Goal: Information Seeking & Learning: Learn about a topic

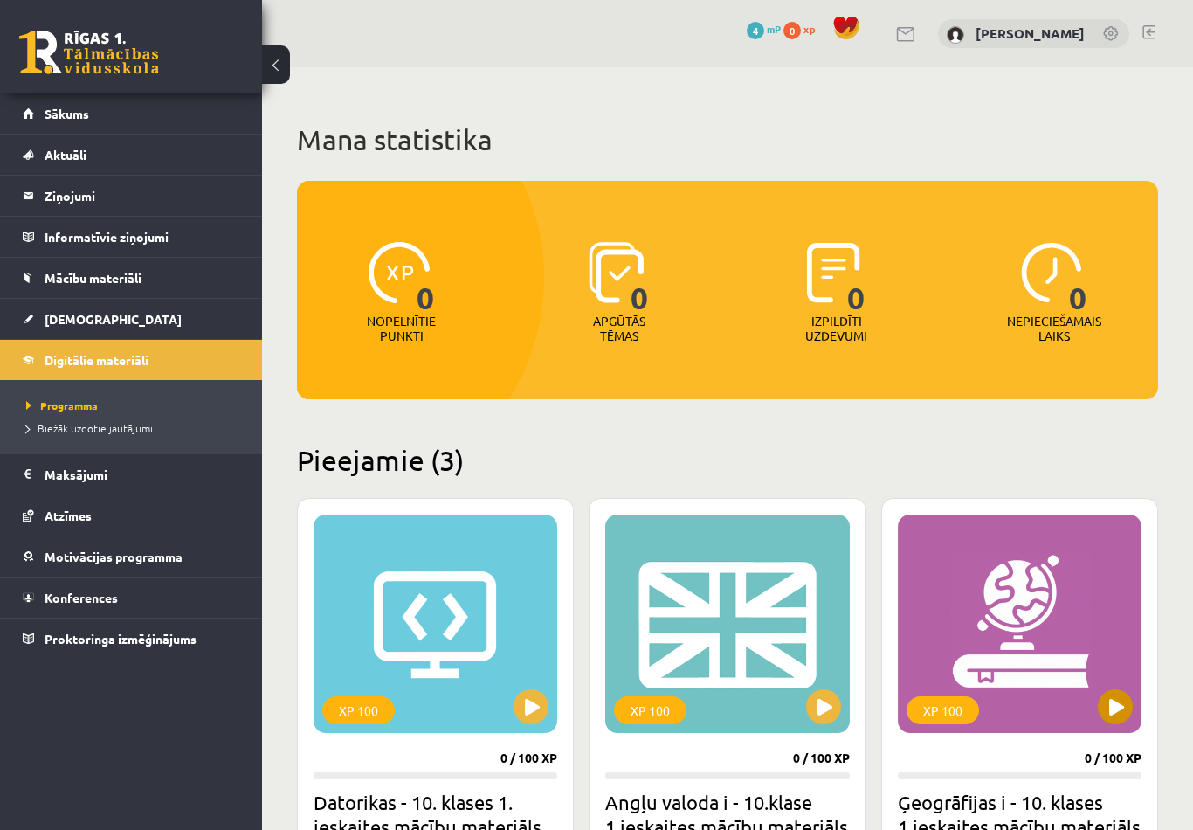
scroll to position [299, 0]
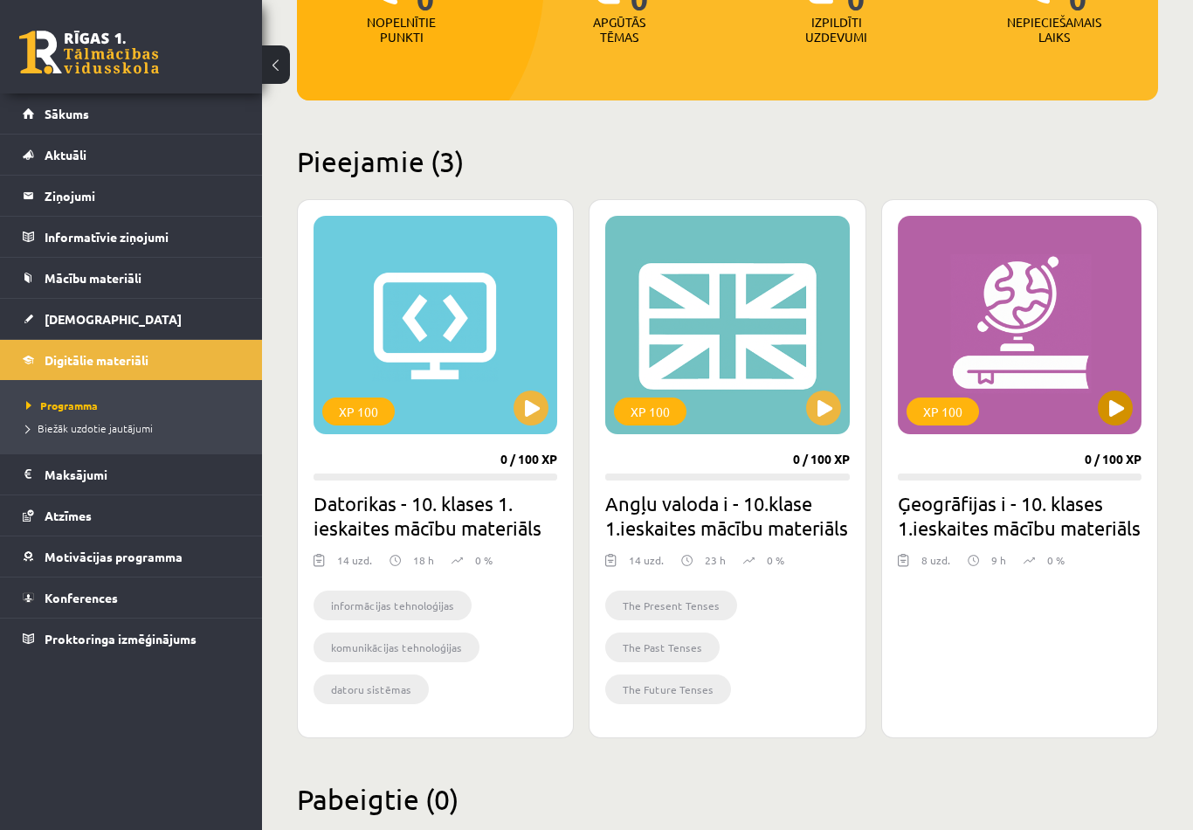
click at [956, 293] on div "XP 100" at bounding box center [1020, 325] width 244 height 218
click at [1018, 330] on div "XP 100" at bounding box center [1020, 325] width 244 height 218
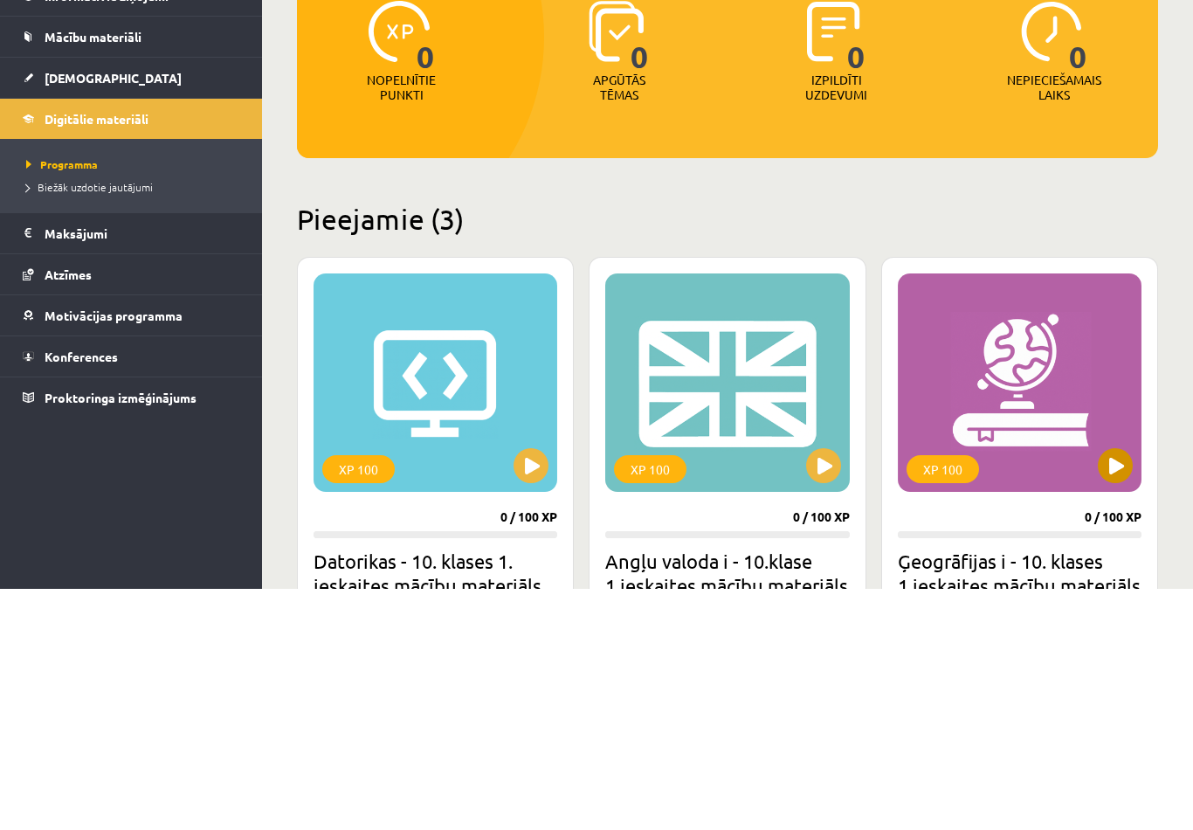
scroll to position [240, 0]
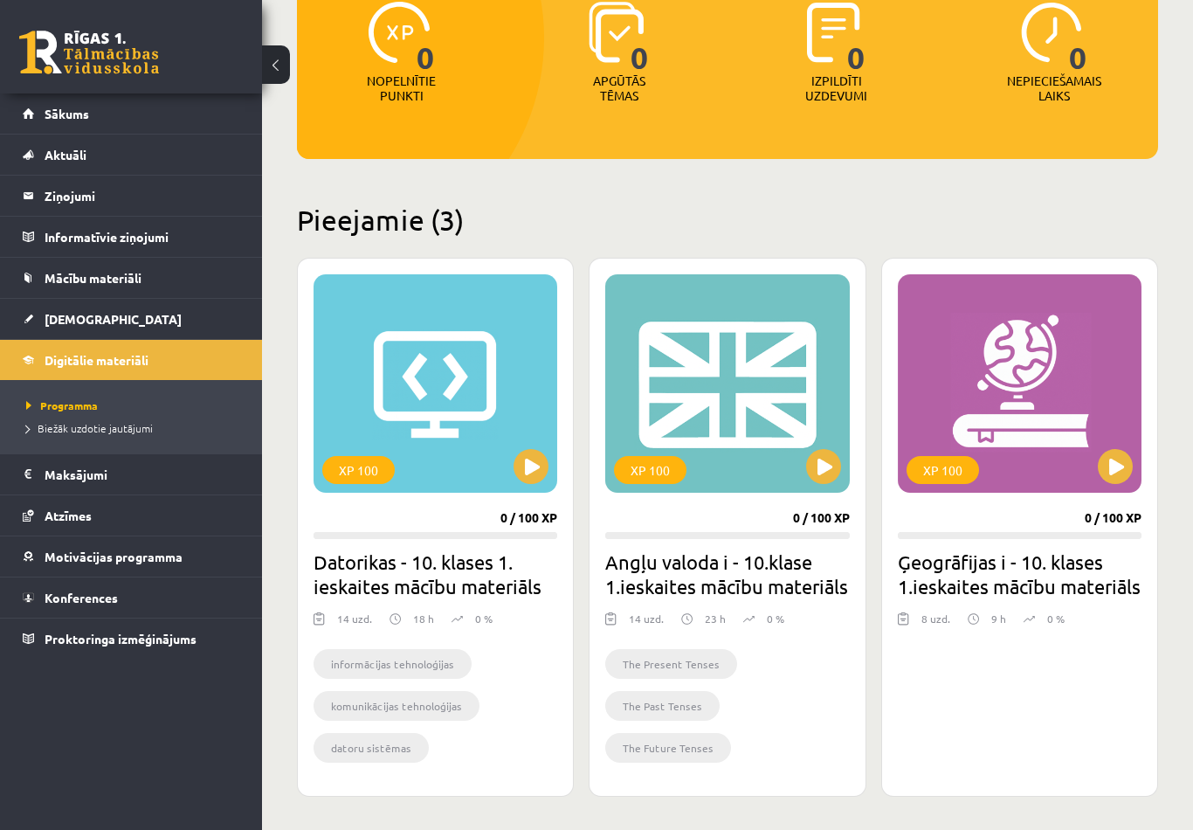
click at [977, 236] on h2 "Pieejamie (3)" at bounding box center [727, 220] width 861 height 34
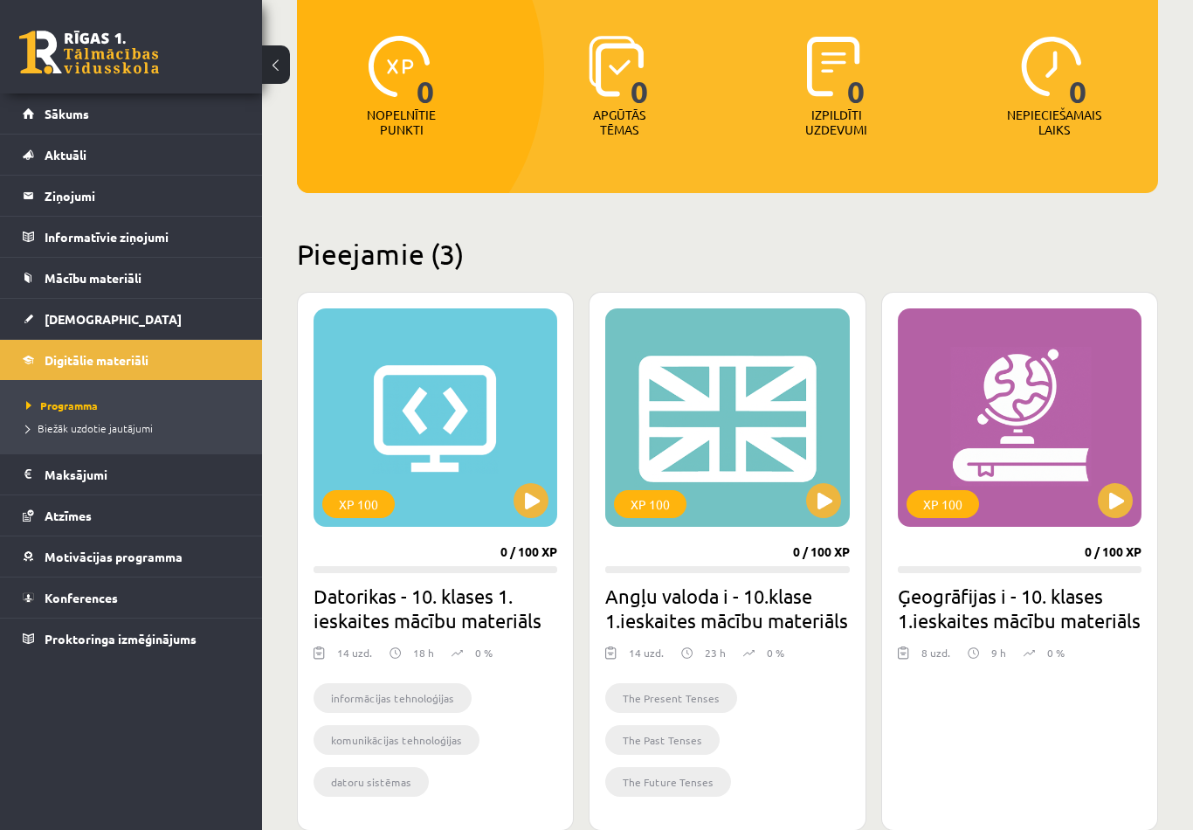
scroll to position [0, 0]
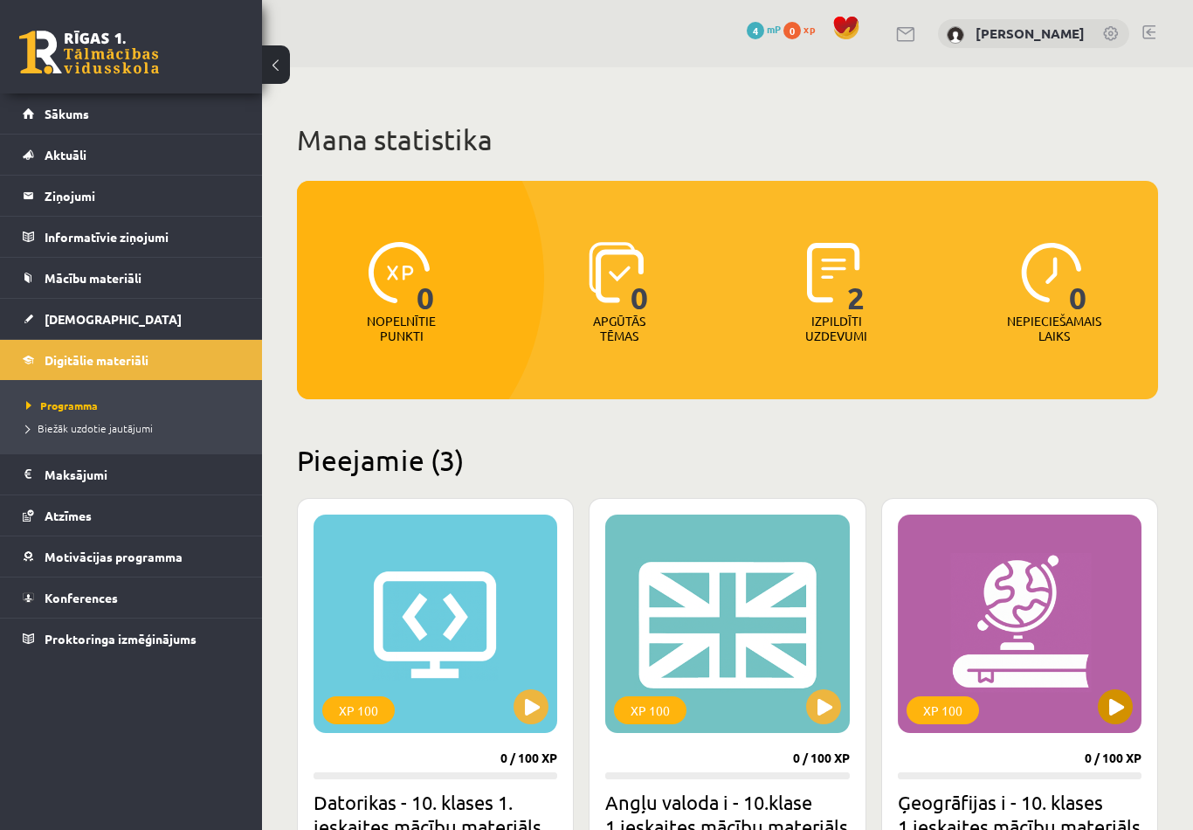
click at [1111, 706] on button at bounding box center [1115, 706] width 35 height 35
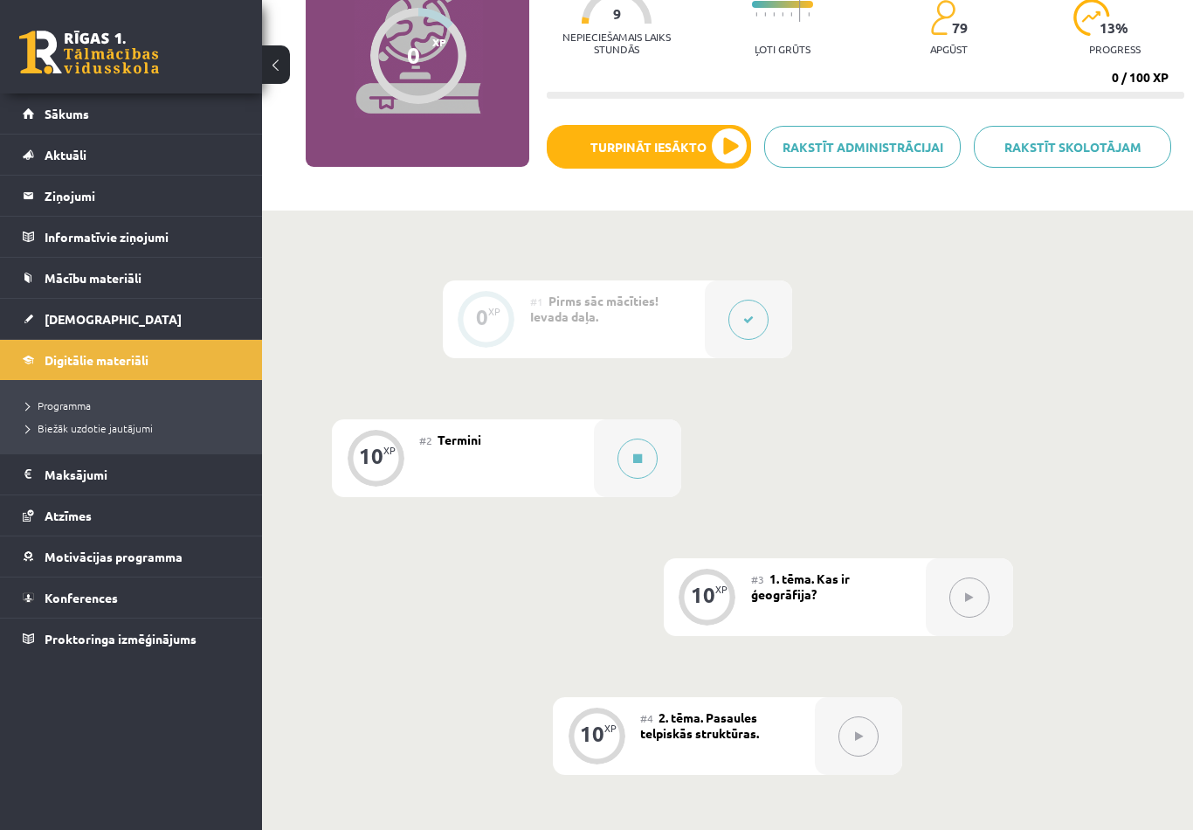
scroll to position [191, 0]
click at [703, 157] on button "Turpināt iesākto" at bounding box center [649, 146] width 204 height 44
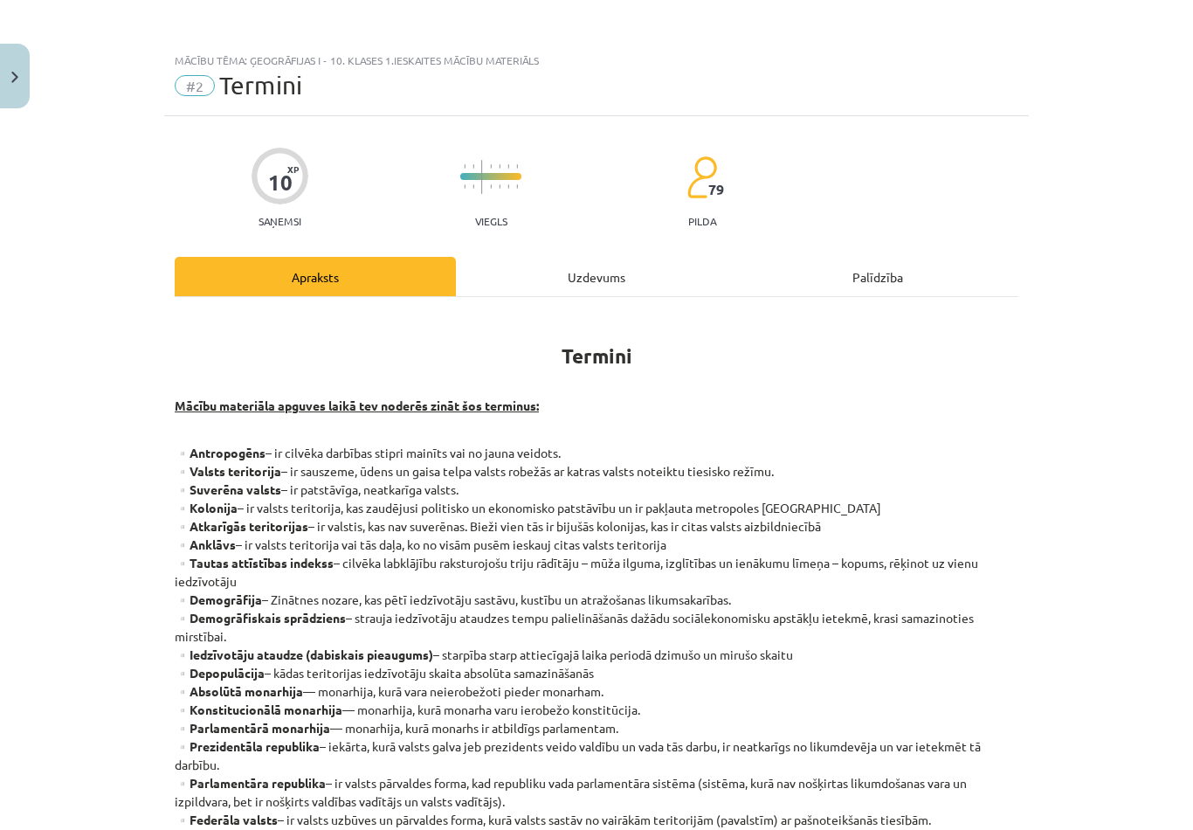
click at [10, 61] on button "Close" at bounding box center [15, 76] width 30 height 65
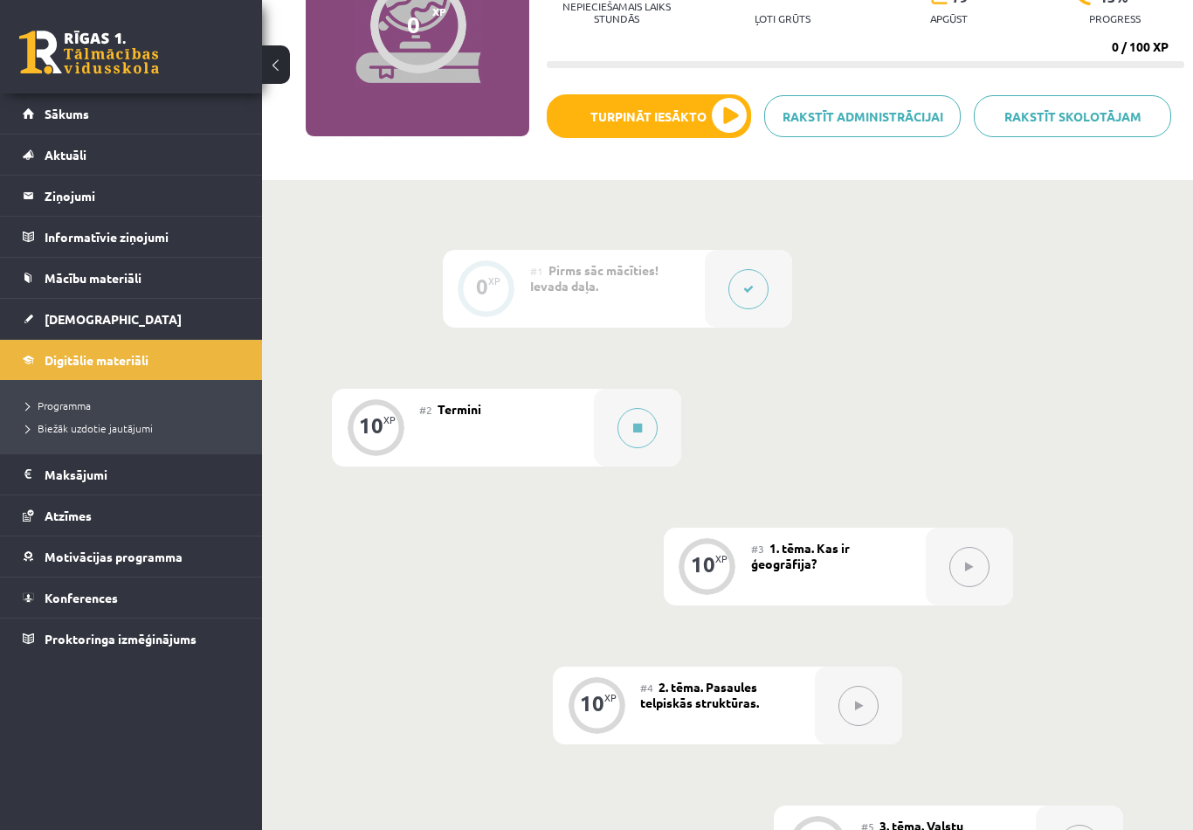
scroll to position [219, 0]
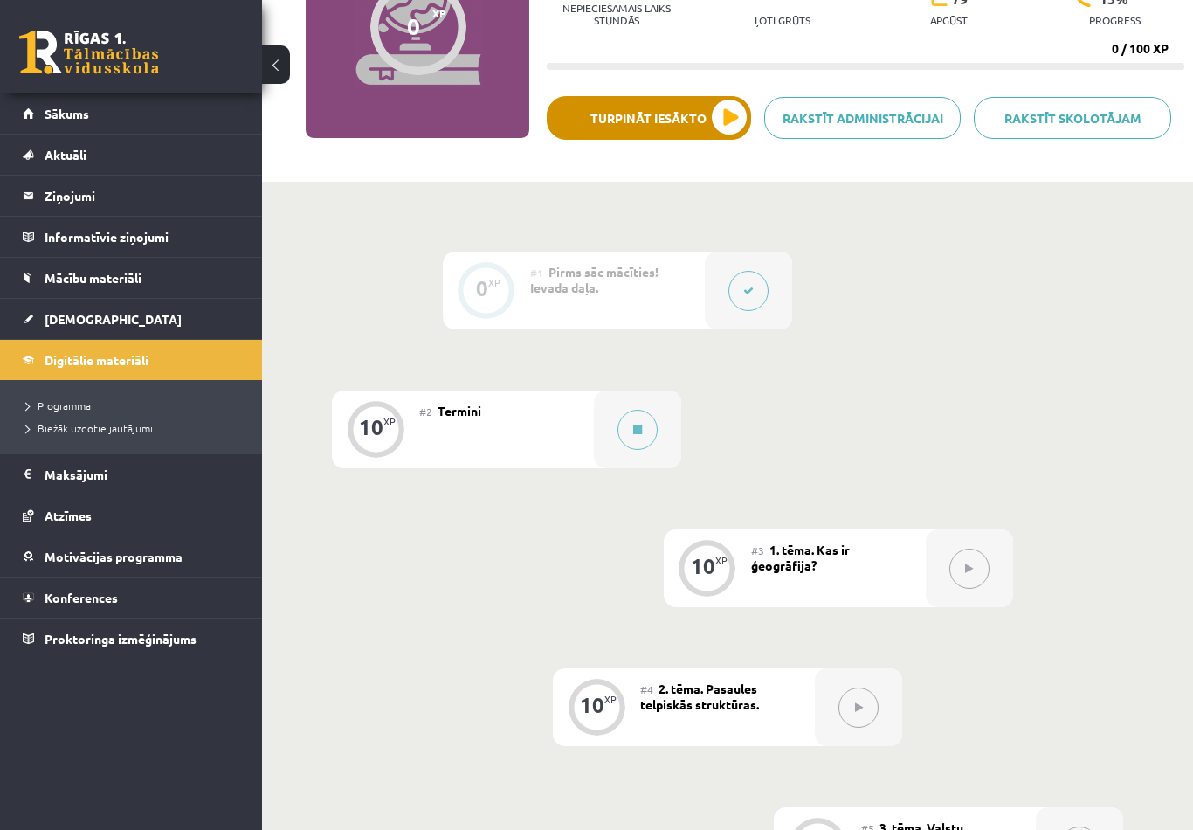
click at [638, 127] on button "Turpināt iesākto" at bounding box center [649, 118] width 204 height 44
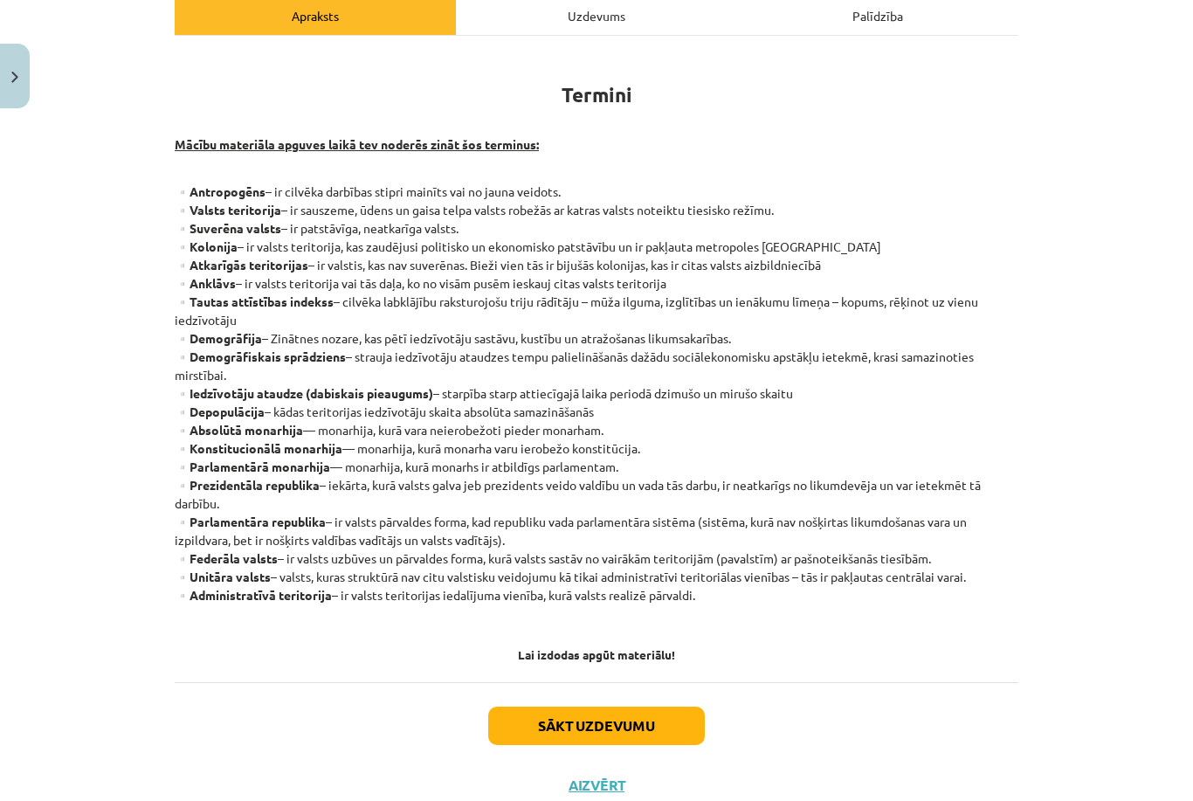
scroll to position [260, 0]
click at [610, 728] on button "Sākt uzdevumu" at bounding box center [596, 727] width 217 height 38
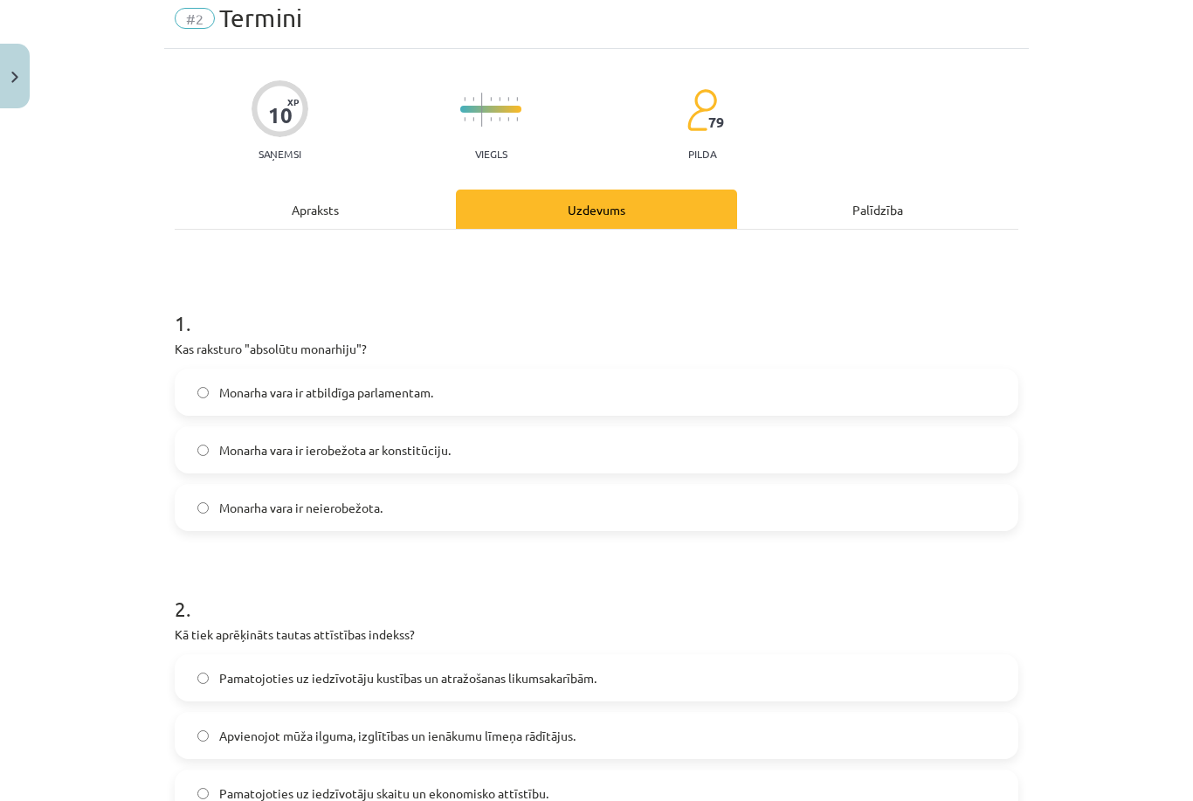
scroll to position [44, 0]
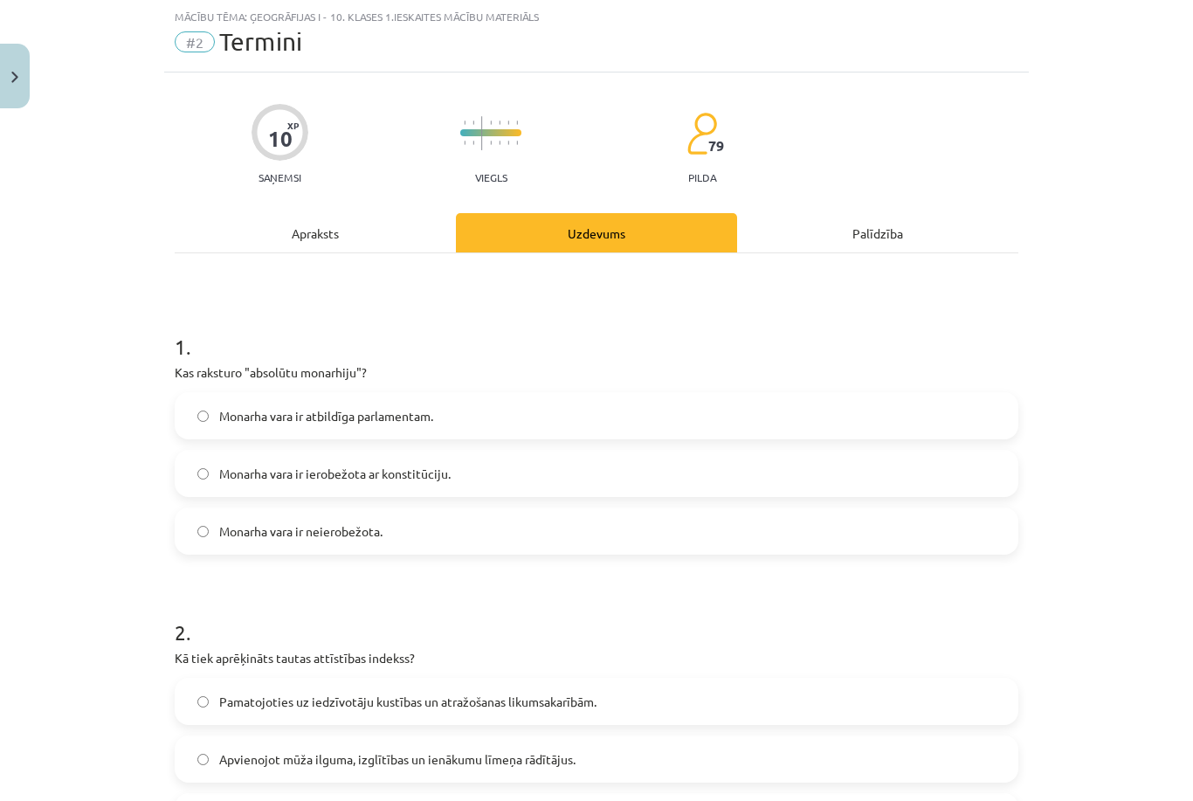
click at [21, 68] on button "Close" at bounding box center [15, 76] width 30 height 65
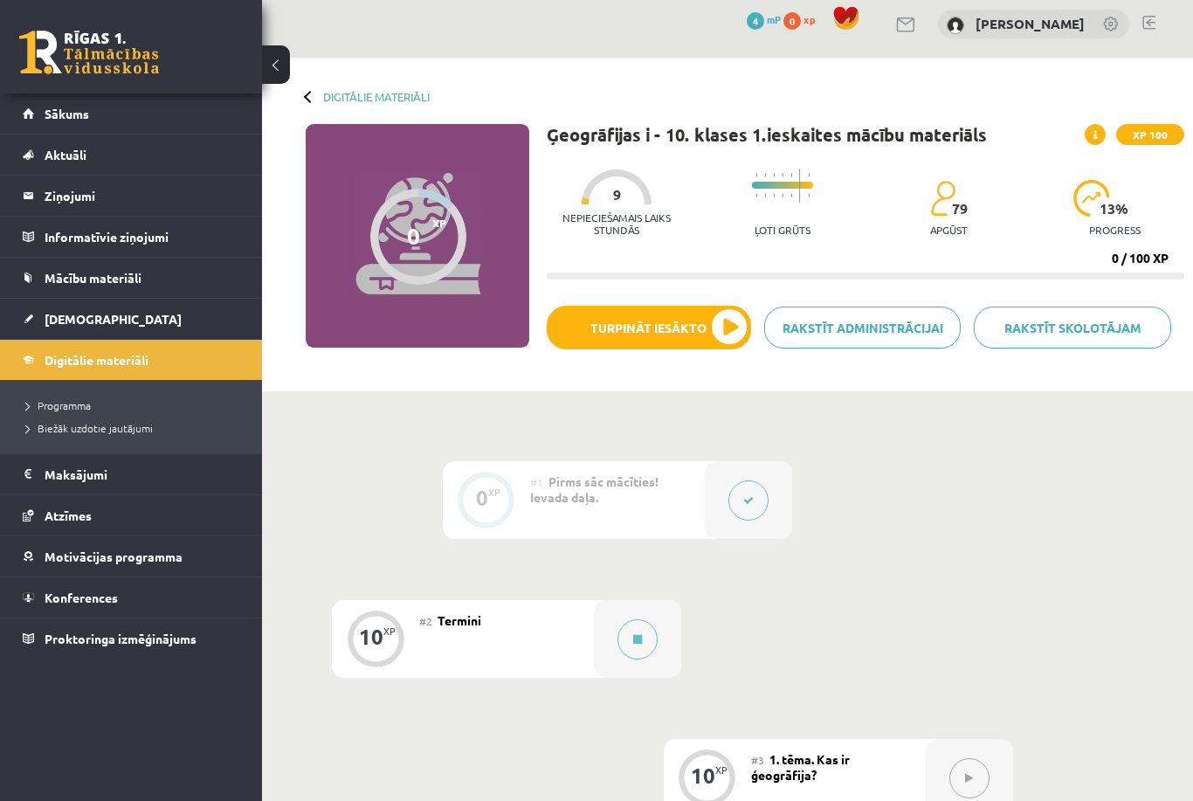
scroll to position [0, 0]
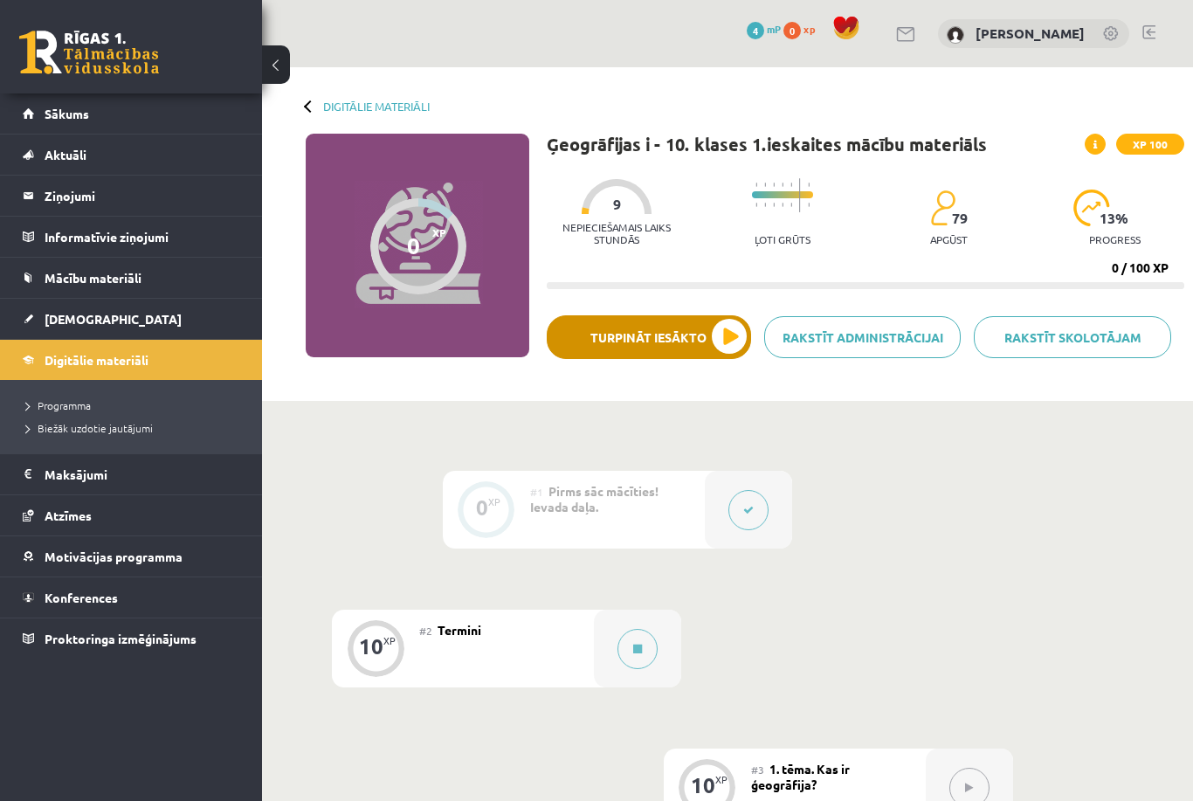
click at [685, 322] on button "Turpināt iesākto" at bounding box center [649, 337] width 204 height 44
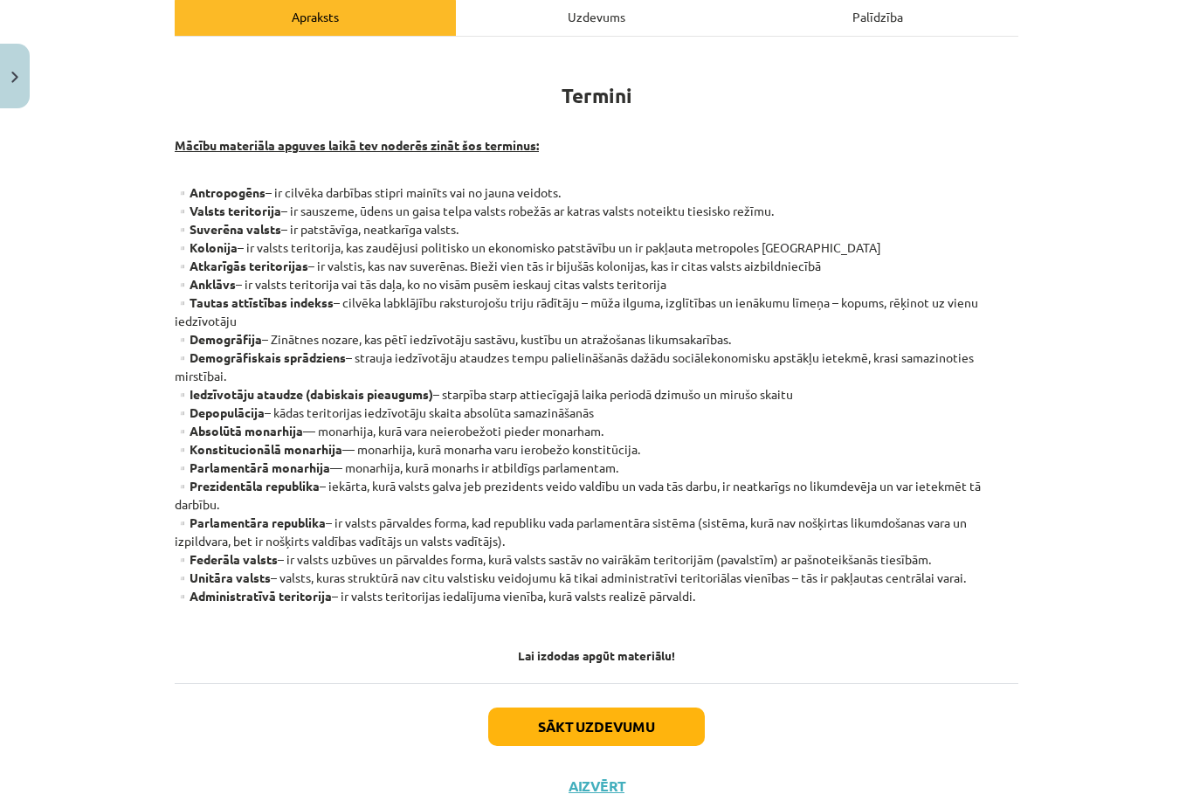
click at [652, 723] on button "Sākt uzdevumu" at bounding box center [596, 727] width 217 height 38
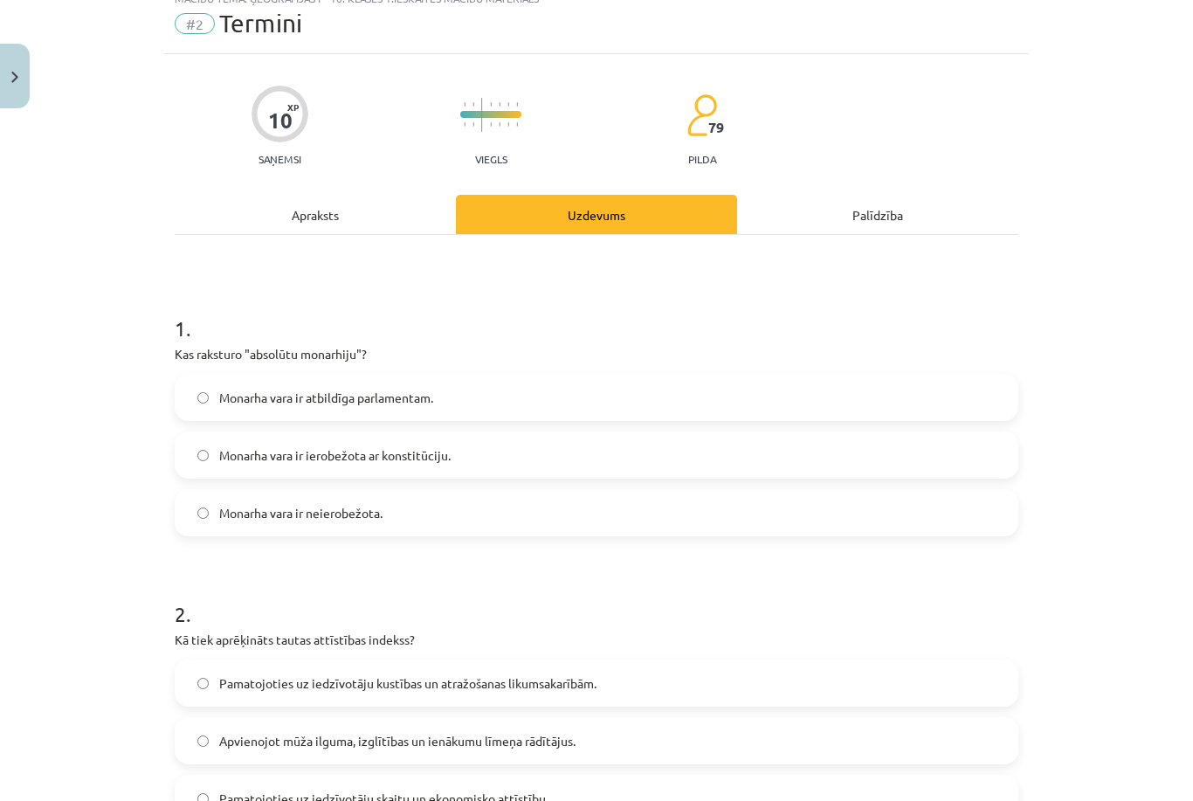
scroll to position [44, 0]
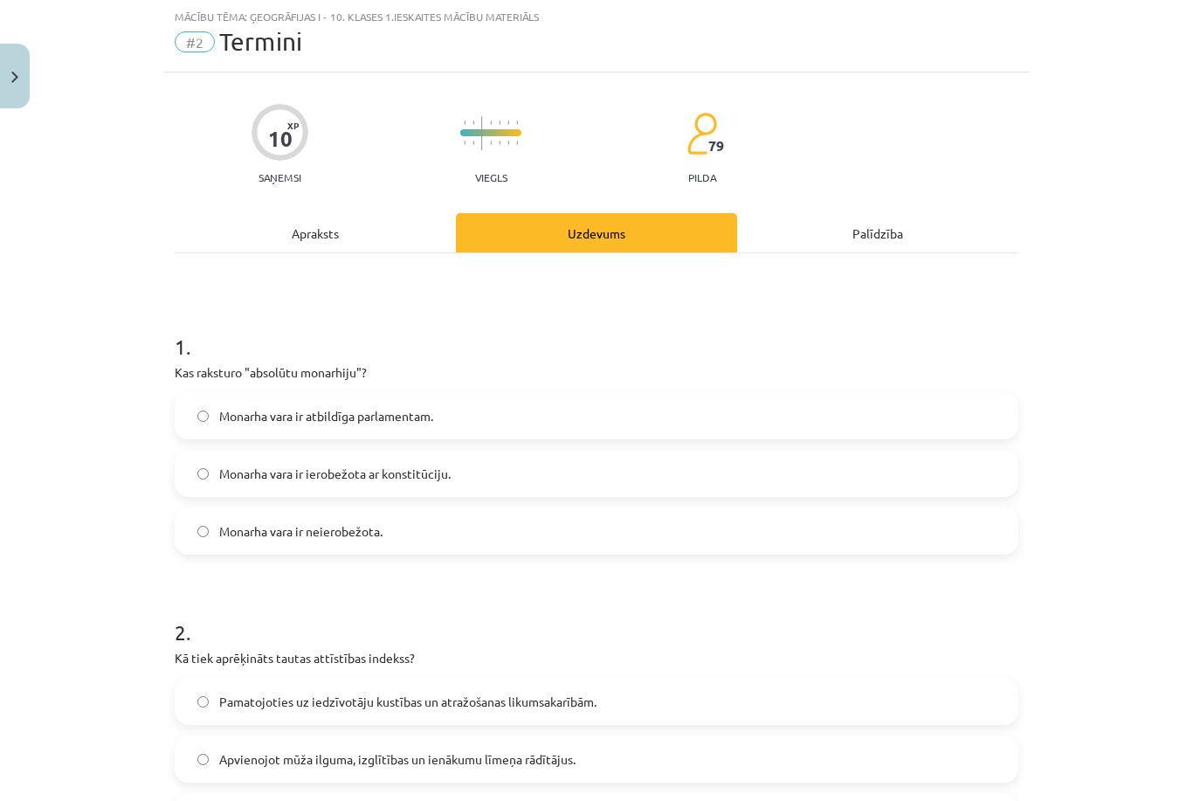
click at [473, 547] on label "Monarha vara ir neierobežota." at bounding box center [596, 531] width 840 height 44
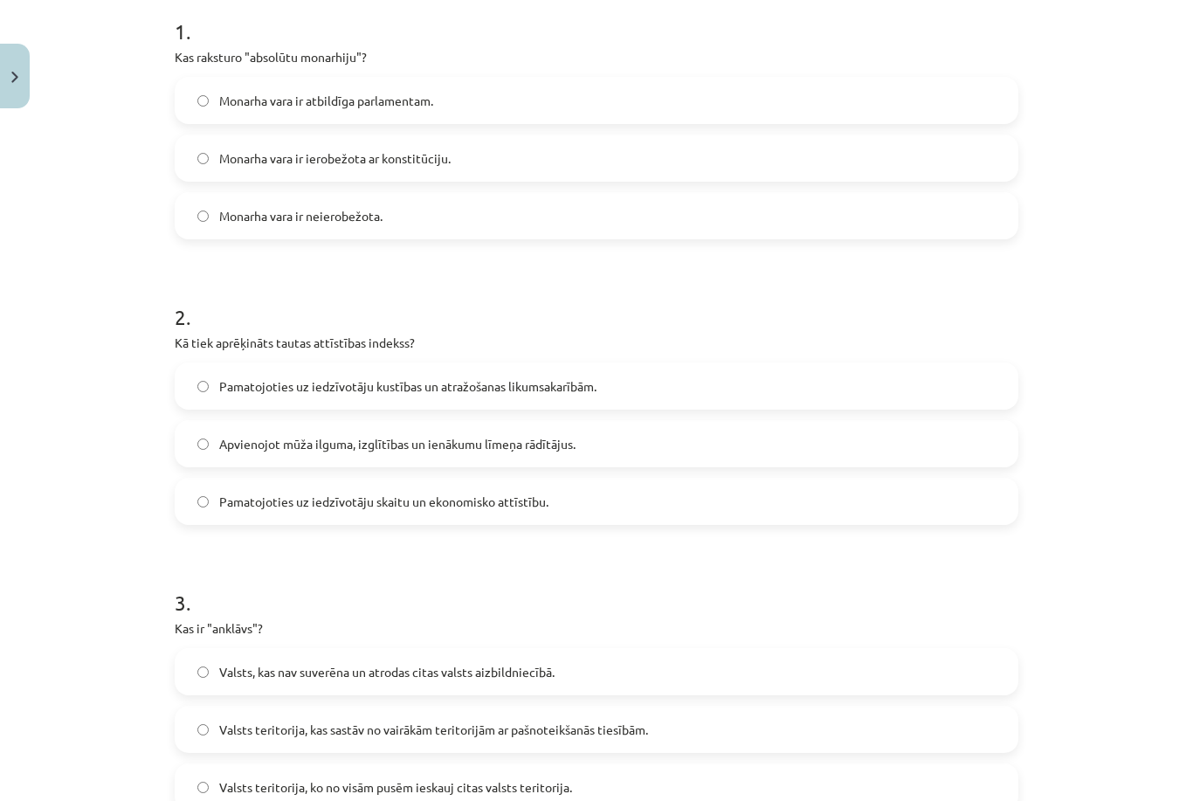
scroll to position [358, 0]
click at [583, 457] on label "Apvienojot mūža ilguma, izglītības un ienākumu līmeņa rādītājus." at bounding box center [596, 445] width 840 height 44
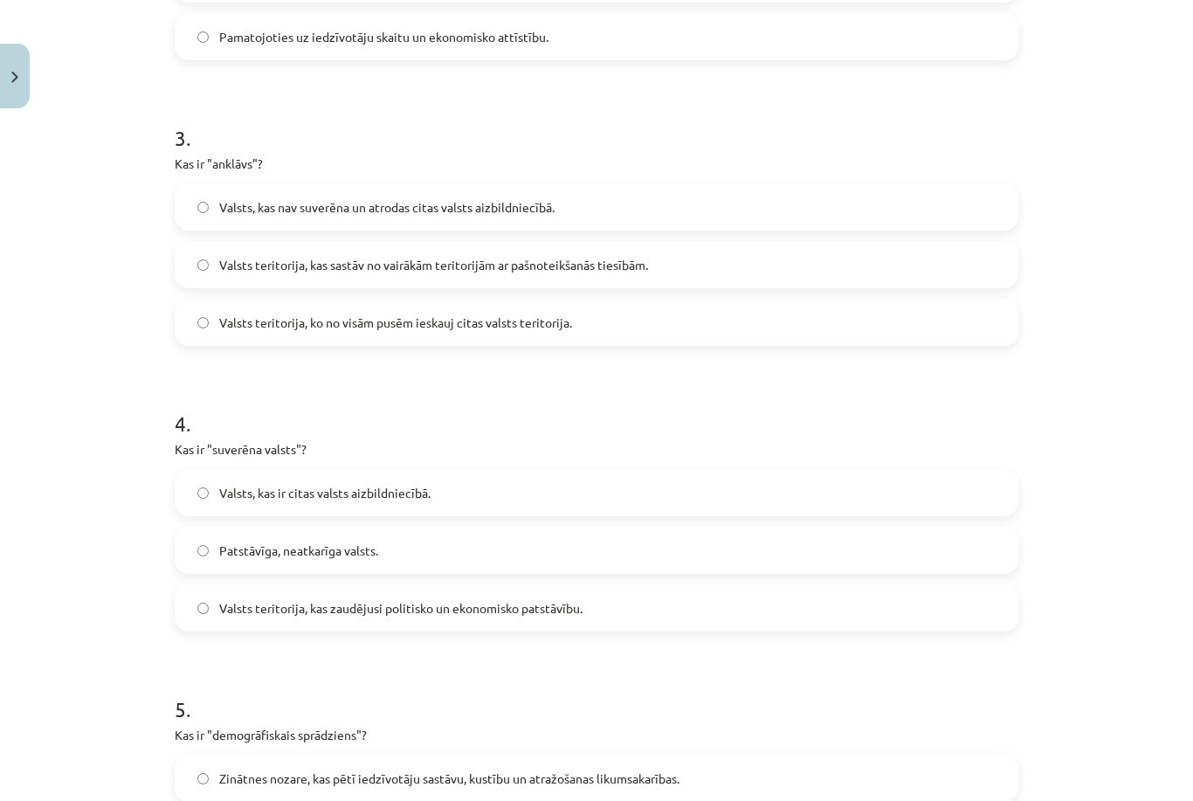
scroll to position [833, 0]
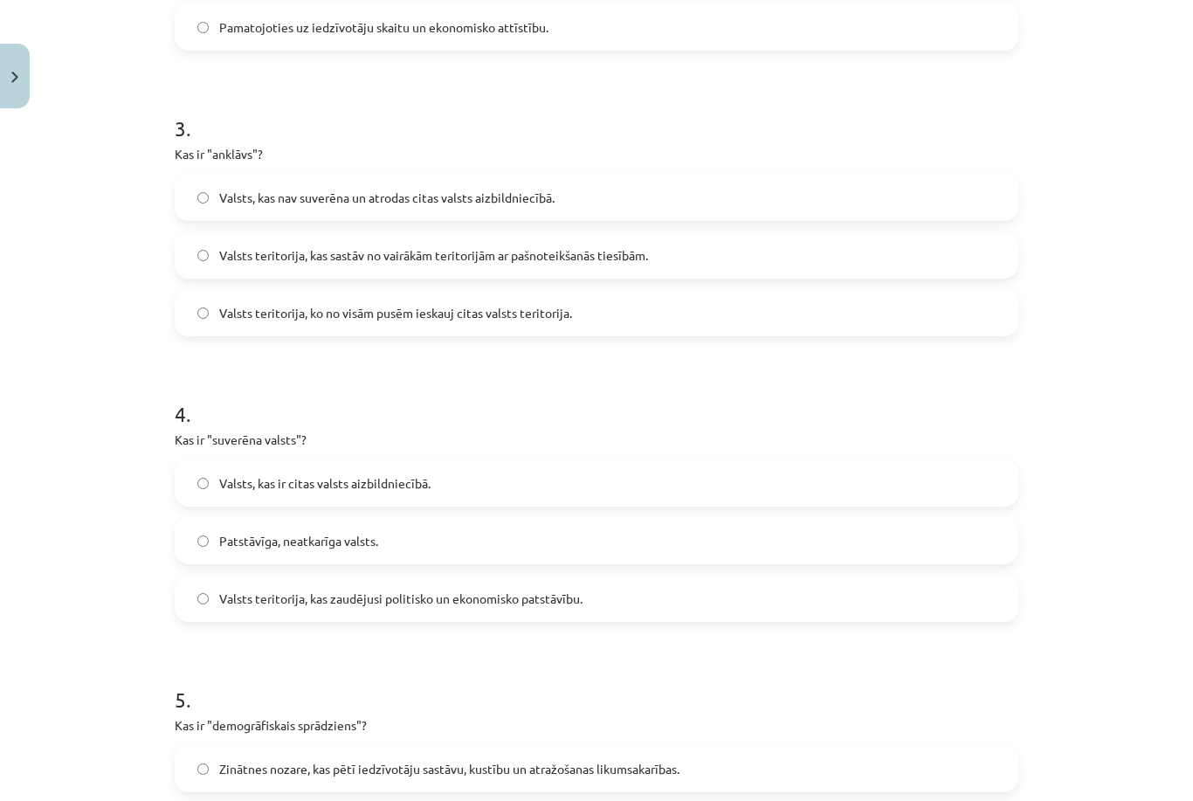
click at [597, 326] on label "Valsts teritorija, ko no visām pusēm ieskauj citas valsts teritorija." at bounding box center [596, 313] width 840 height 44
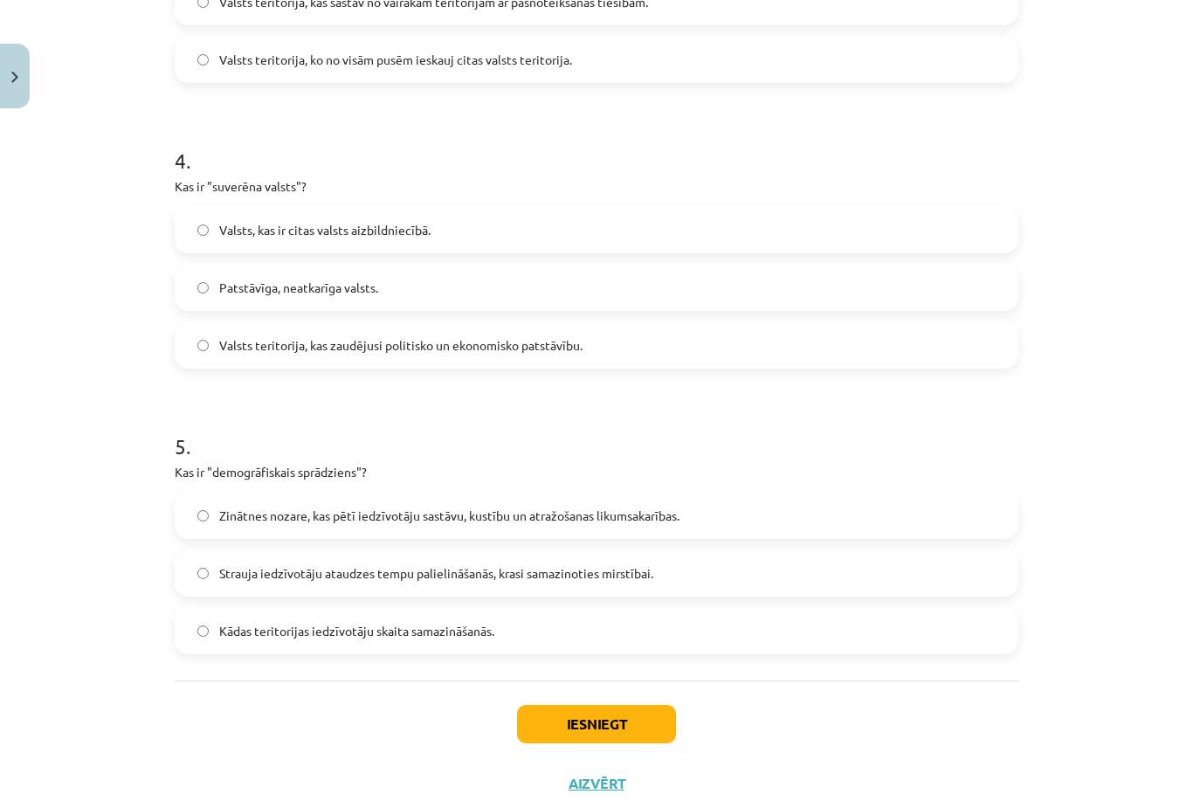
scroll to position [1085, 0]
click at [394, 296] on label "Patstāvīga, neatkarīga valsts." at bounding box center [596, 289] width 840 height 44
click at [693, 586] on label "Strauja iedzīvotāju ataudzes tempu palielināšanās, krasi samazinoties mirstībai." at bounding box center [596, 575] width 840 height 44
click at [604, 737] on button "Iesniegt" at bounding box center [596, 726] width 159 height 38
click at [747, 496] on label "Zinātnes nozare, kas pētī iedzīvotāju sastāvu, kustību un atražošanas likumsaka…" at bounding box center [596, 517] width 840 height 44
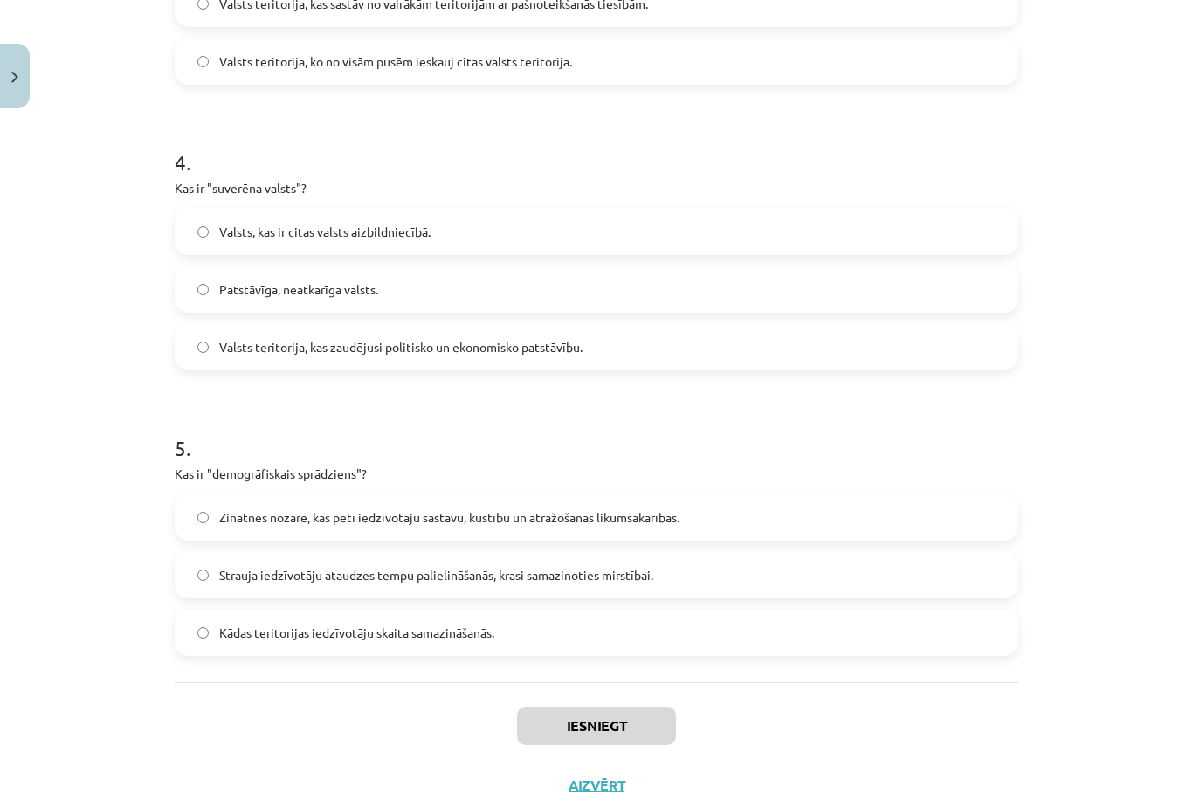
click at [625, 728] on button "Iesniegt" at bounding box center [596, 726] width 159 height 38
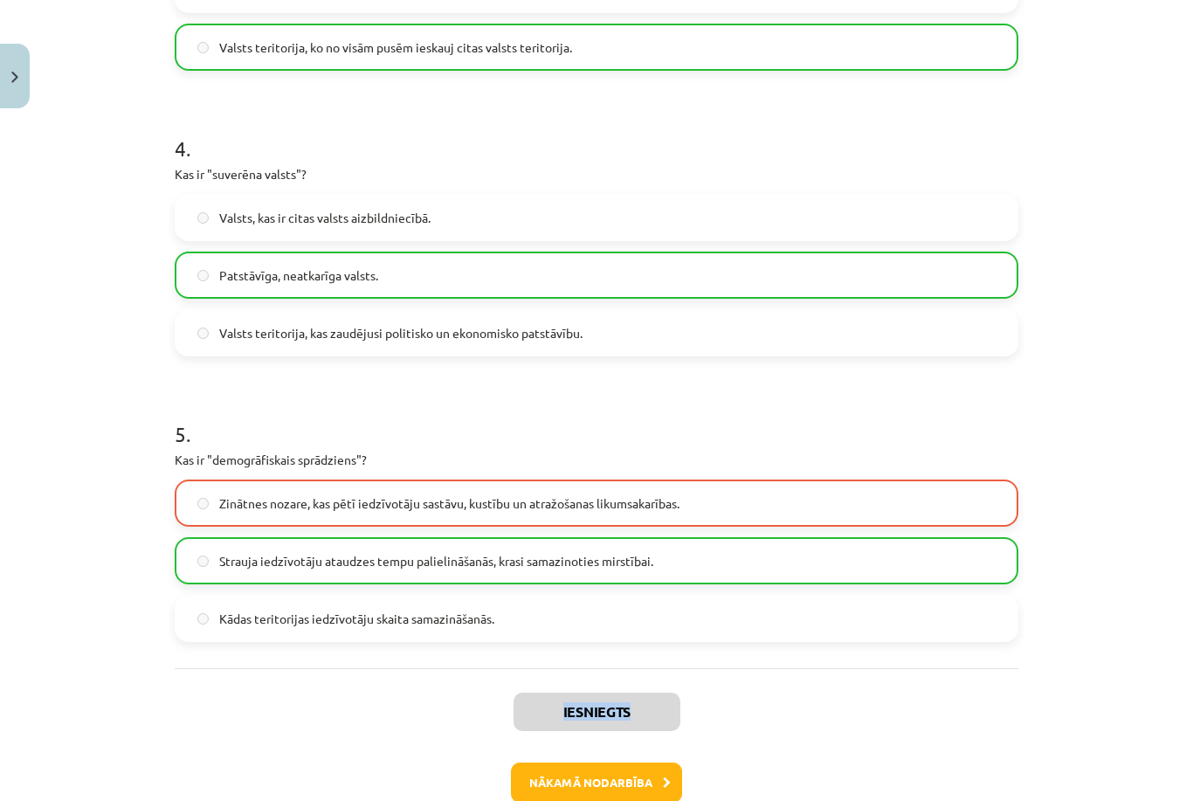
scroll to position [1100, 0]
click at [700, 574] on label "Strauja iedzīvotāju ataudzes tempu palielināšanās, krasi samazinoties mirstībai." at bounding box center [596, 560] width 840 height 44
drag, startPoint x: 736, startPoint y: 556, endPoint x: 776, endPoint y: 561, distance: 39.7
click at [751, 556] on label "Strauja iedzīvotāju ataudzes tempu palielināšanās, krasi samazinoties mirstībai." at bounding box center [596, 560] width 840 height 44
click at [1192, 590] on div "Mācību tēma: Ģeogrāfijas i - 10. klases 1.ieskaites mācību materiāls #2 Termini…" at bounding box center [596, 400] width 1193 height 801
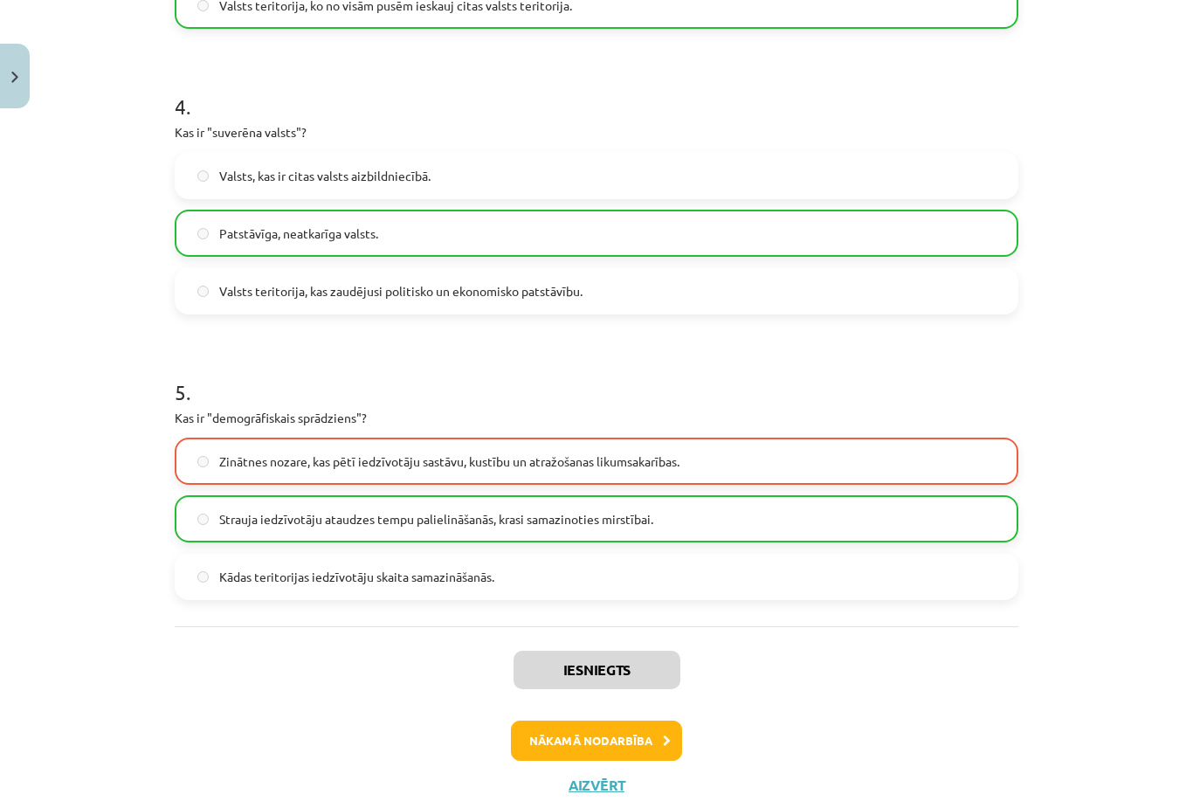
scroll to position [1140, 0]
click at [612, 750] on button "Nākamā nodarbība" at bounding box center [596, 742] width 171 height 40
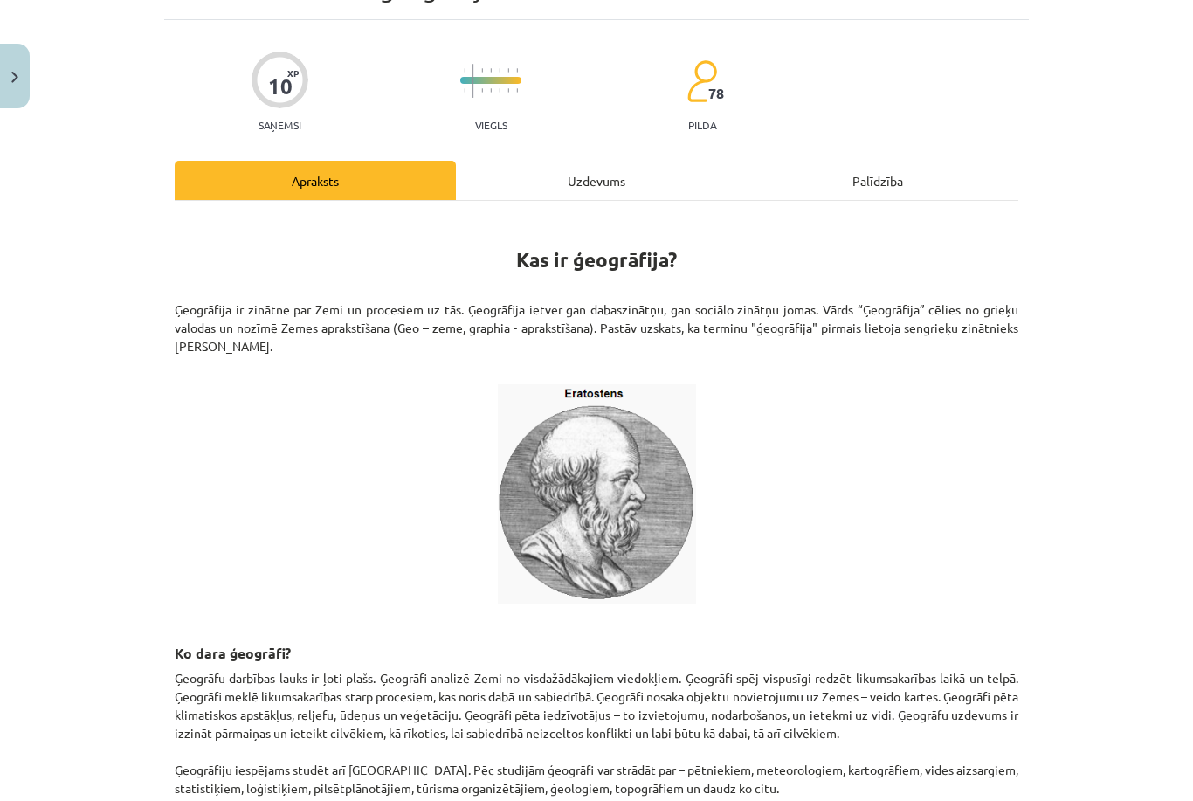
click at [4, 101] on button "Close" at bounding box center [15, 76] width 30 height 65
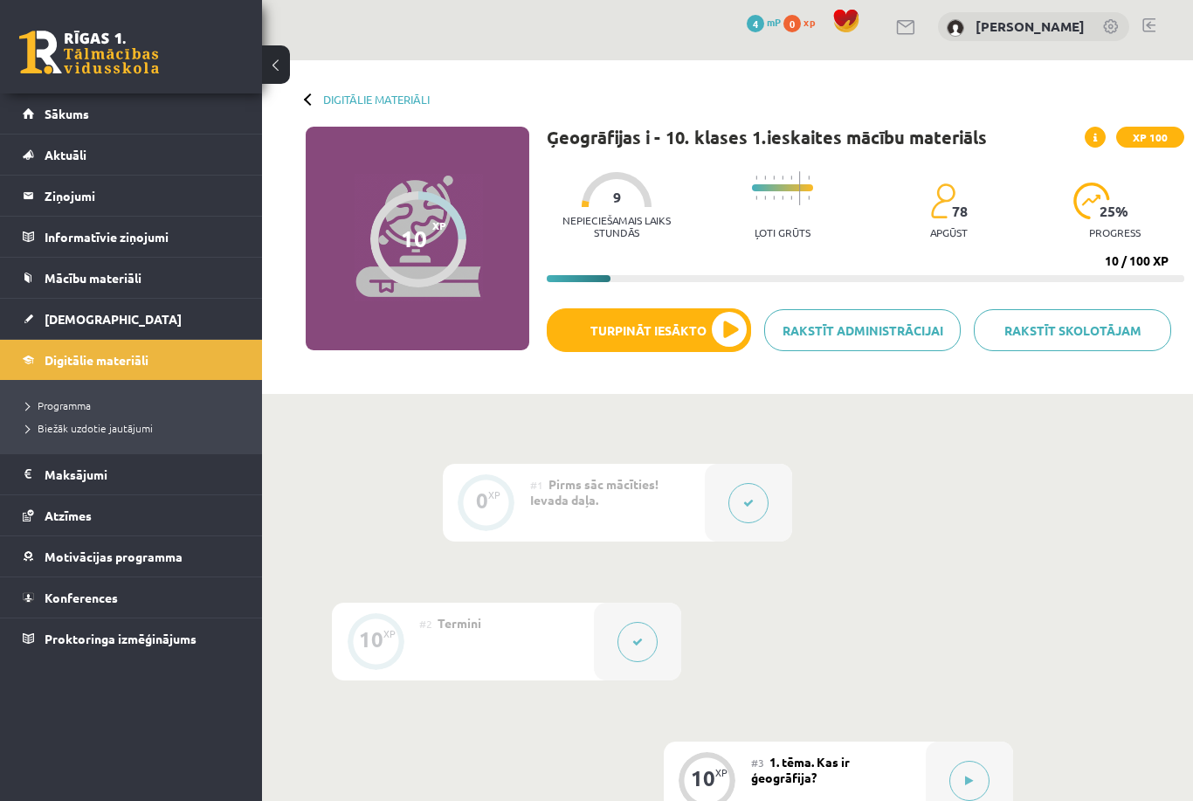
scroll to position [45, 0]
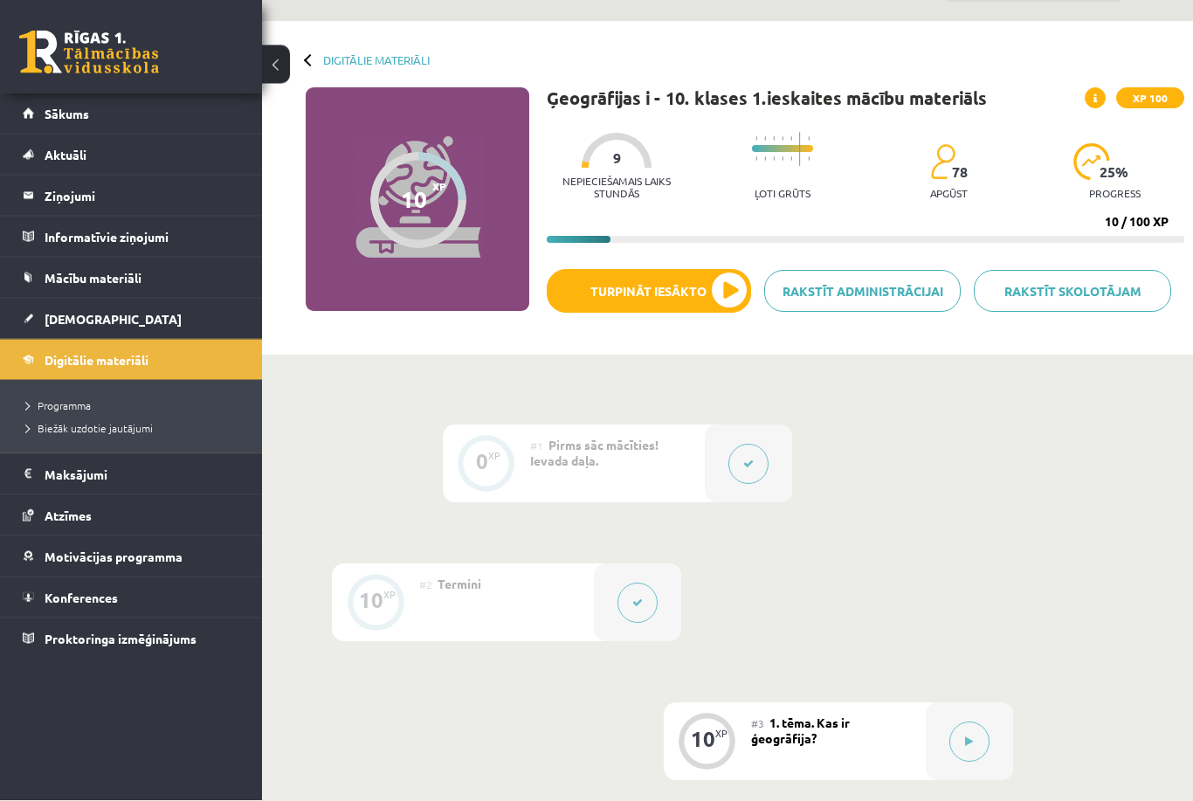
click at [636, 608] on button at bounding box center [638, 603] width 40 height 40
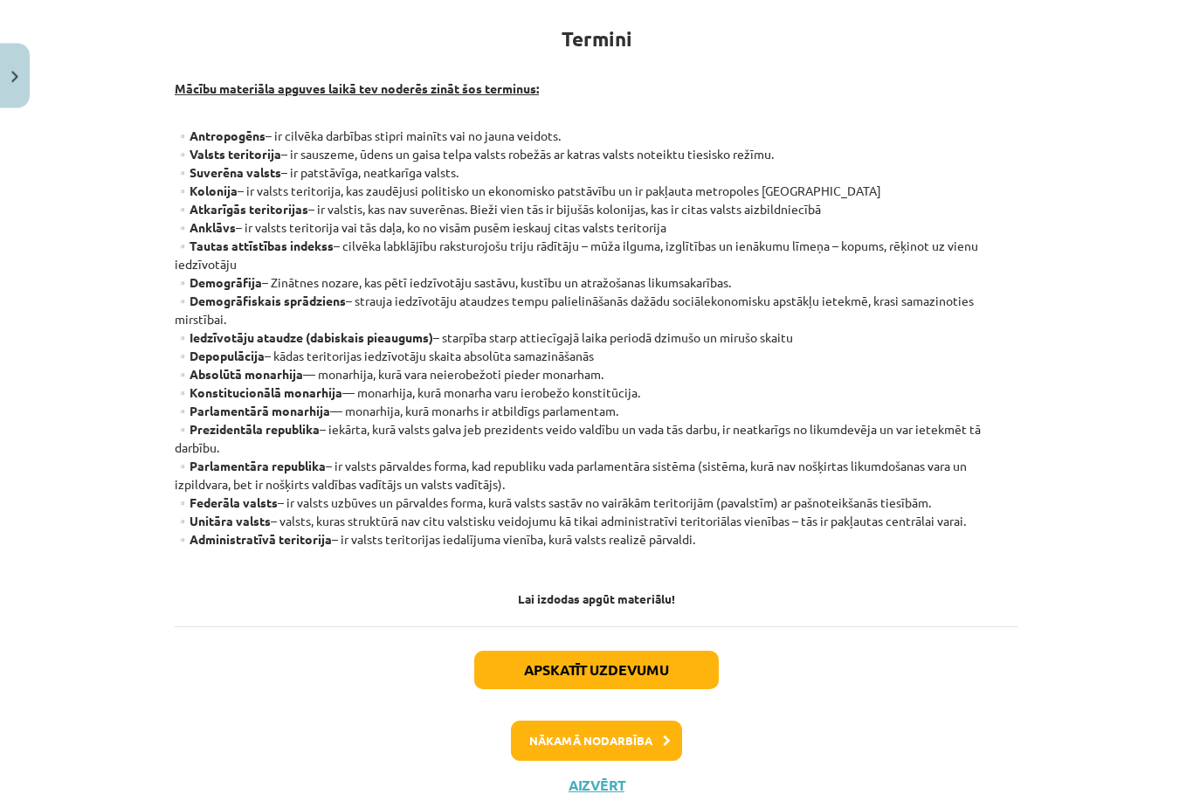
scroll to position [315, 0]
click at [694, 671] on button "Apskatīt uzdevumu" at bounding box center [596, 672] width 245 height 38
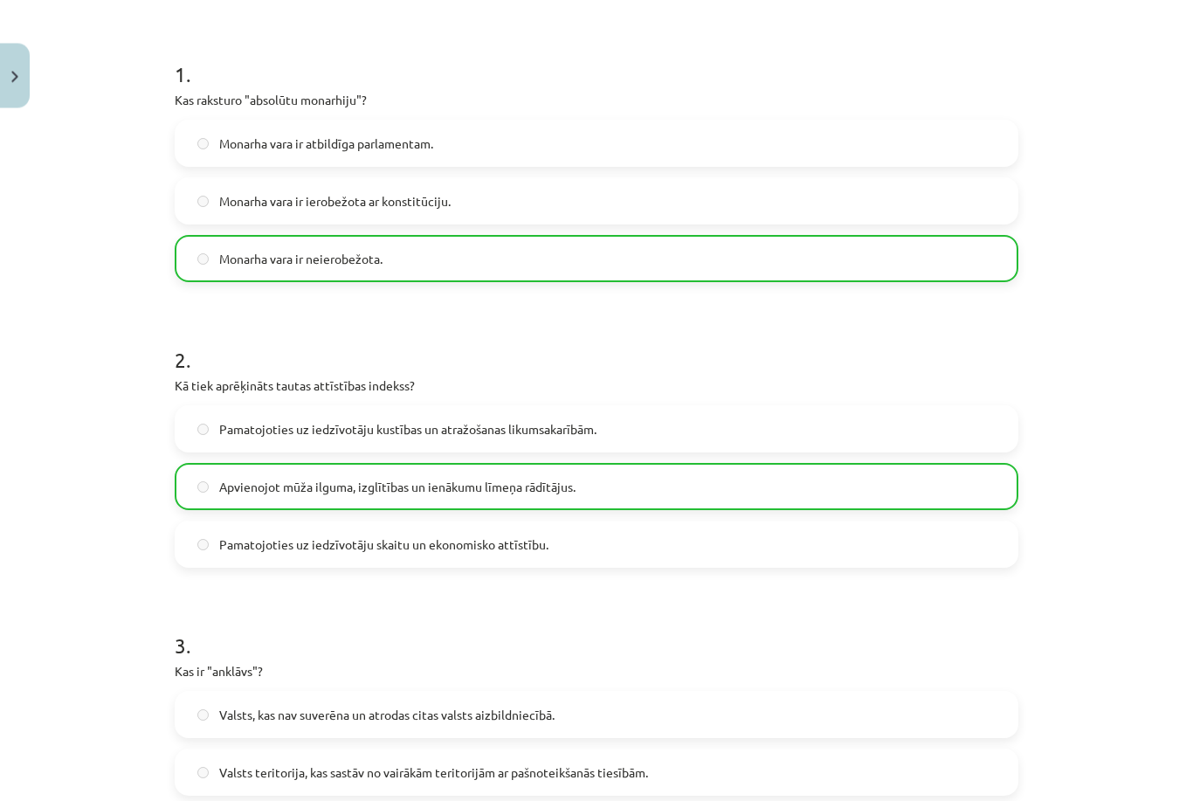
scroll to position [325, 0]
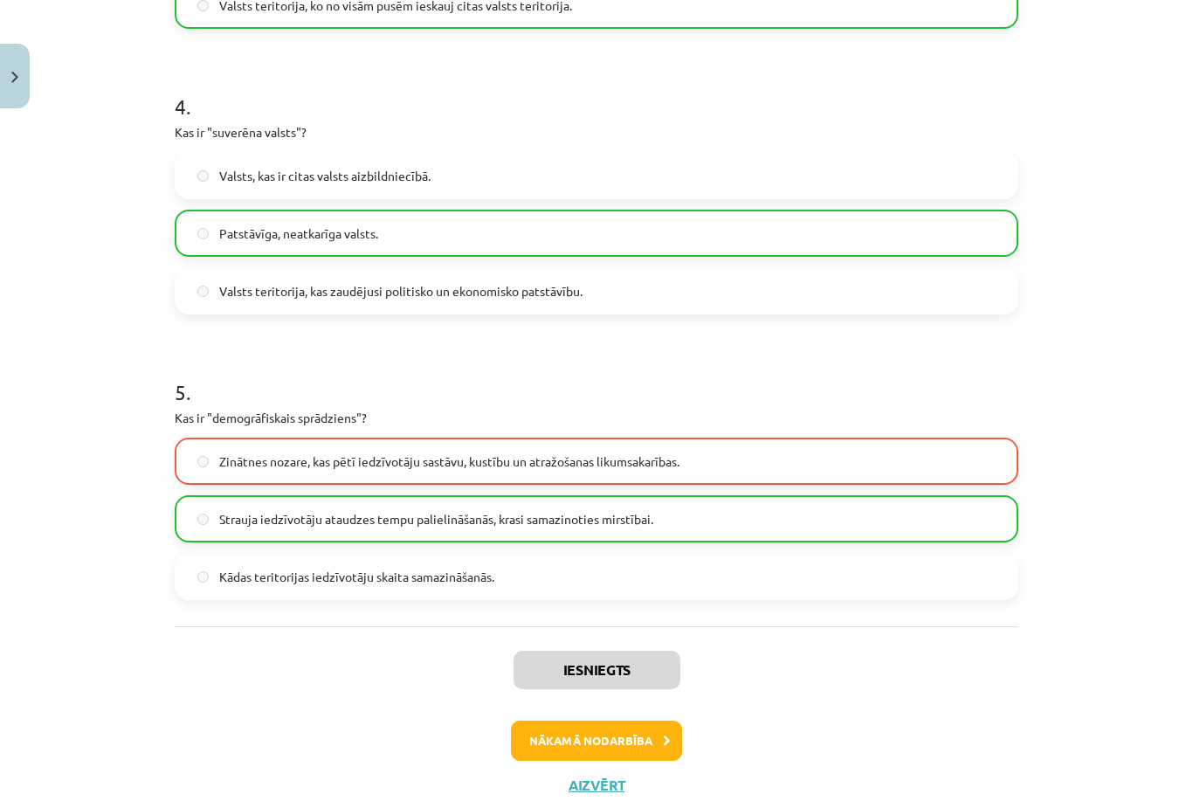
click at [684, 522] on label "Strauja iedzīvotāju ataudzes tempu palielināšanās, krasi samazinoties mirstībai." at bounding box center [596, 519] width 840 height 44
click at [682, 523] on label "Strauja iedzīvotāju ataudzes tempu palielināšanās, krasi samazinoties mirstībai." at bounding box center [596, 520] width 840 height 44
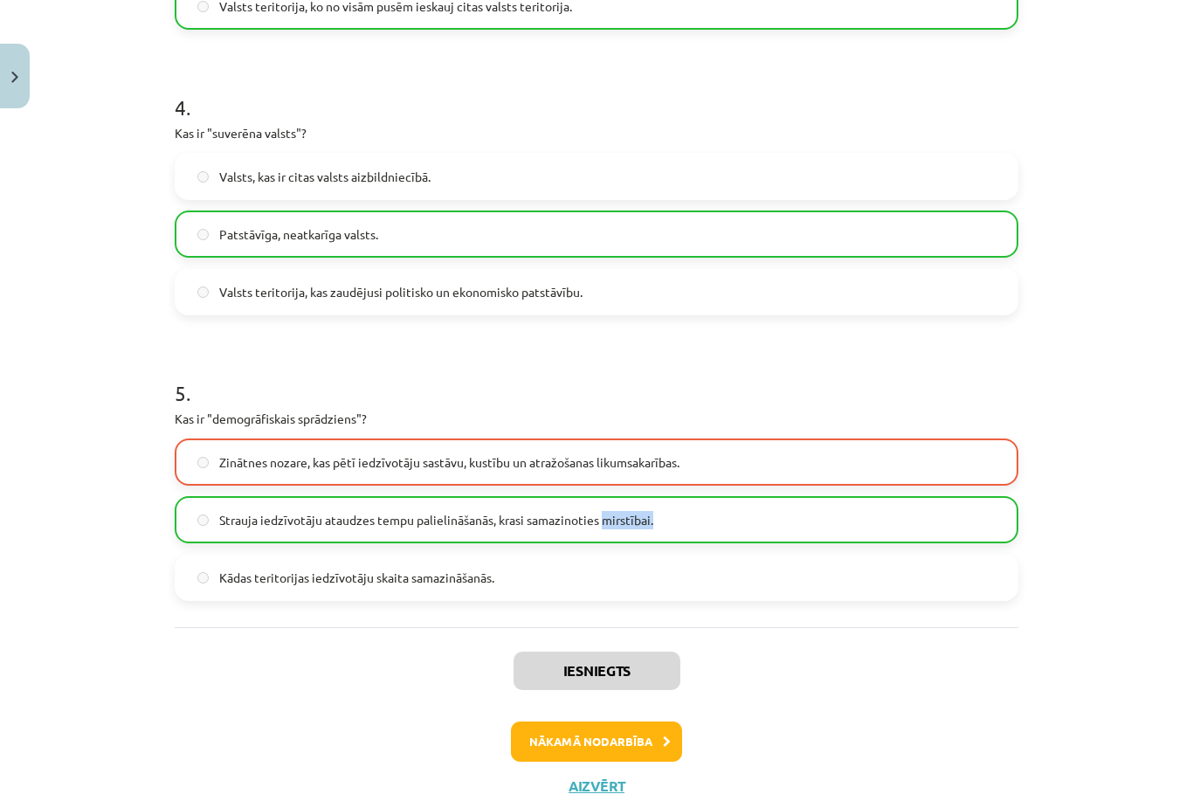
click at [682, 523] on label "Strauja iedzīvotāju ataudzes tempu palielināšanās, krasi samazinoties mirstībai." at bounding box center [596, 520] width 840 height 44
click at [684, 523] on label "Strauja iedzīvotāju ataudzes tempu palielināšanās, krasi samazinoties mirstībai." at bounding box center [596, 520] width 840 height 44
click at [686, 523] on label "Strauja iedzīvotāju ataudzes tempu palielināšanās, krasi samazinoties mirstībai." at bounding box center [596, 520] width 840 height 44
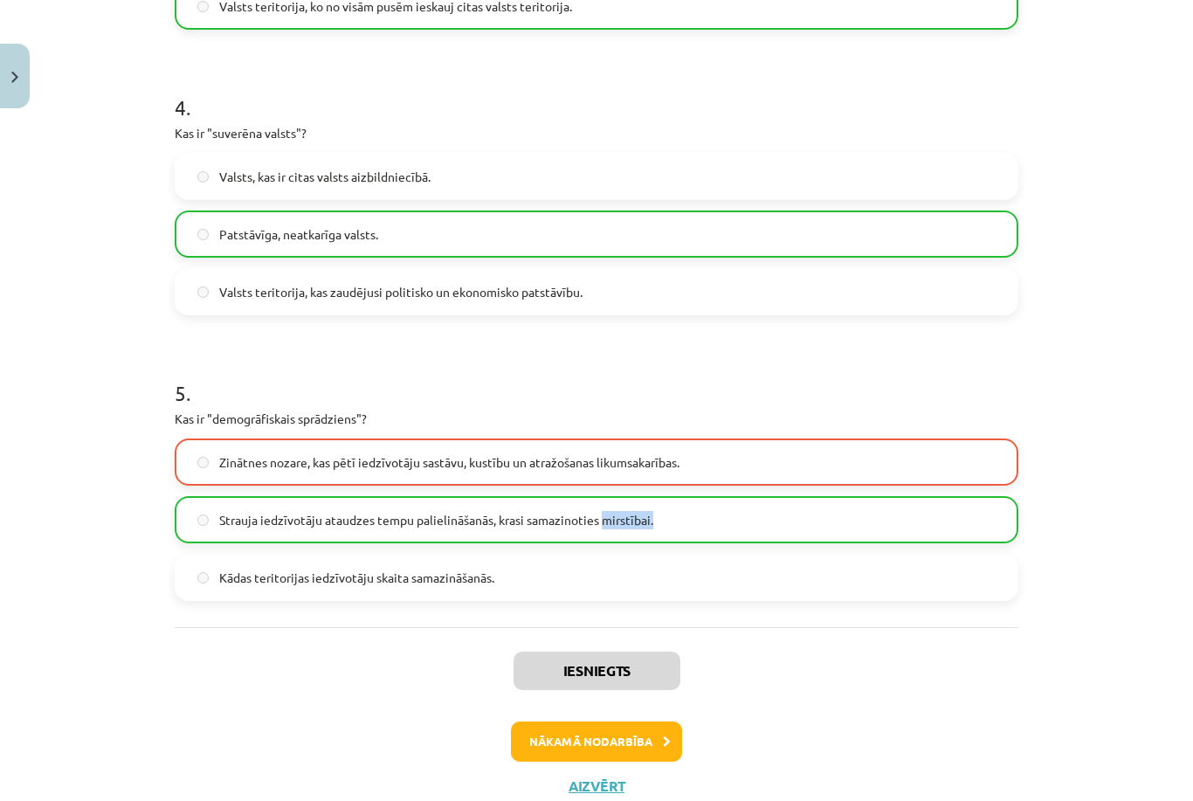
drag, startPoint x: 686, startPoint y: 523, endPoint x: 694, endPoint y: 505, distance: 20.3
click at [690, 521] on label "Strauja iedzīvotāju ataudzes tempu palielināšanās, krasi samazinoties mirstībai." at bounding box center [596, 520] width 840 height 44
click at [710, 494] on div "Zinātnes nozare, kas pētī iedzīvotāju sastāvu, kustību un atražošanas likumsaka…" at bounding box center [597, 519] width 844 height 162
click at [716, 493] on div "Zinātnes nozare, kas pētī iedzīvotāju sastāvu, kustību un atražošanas likumsaka…" at bounding box center [597, 519] width 844 height 162
click at [717, 492] on div "Zinātnes nozare, kas pētī iedzīvotāju sastāvu, kustību un atražošanas likumsaka…" at bounding box center [597, 519] width 844 height 162
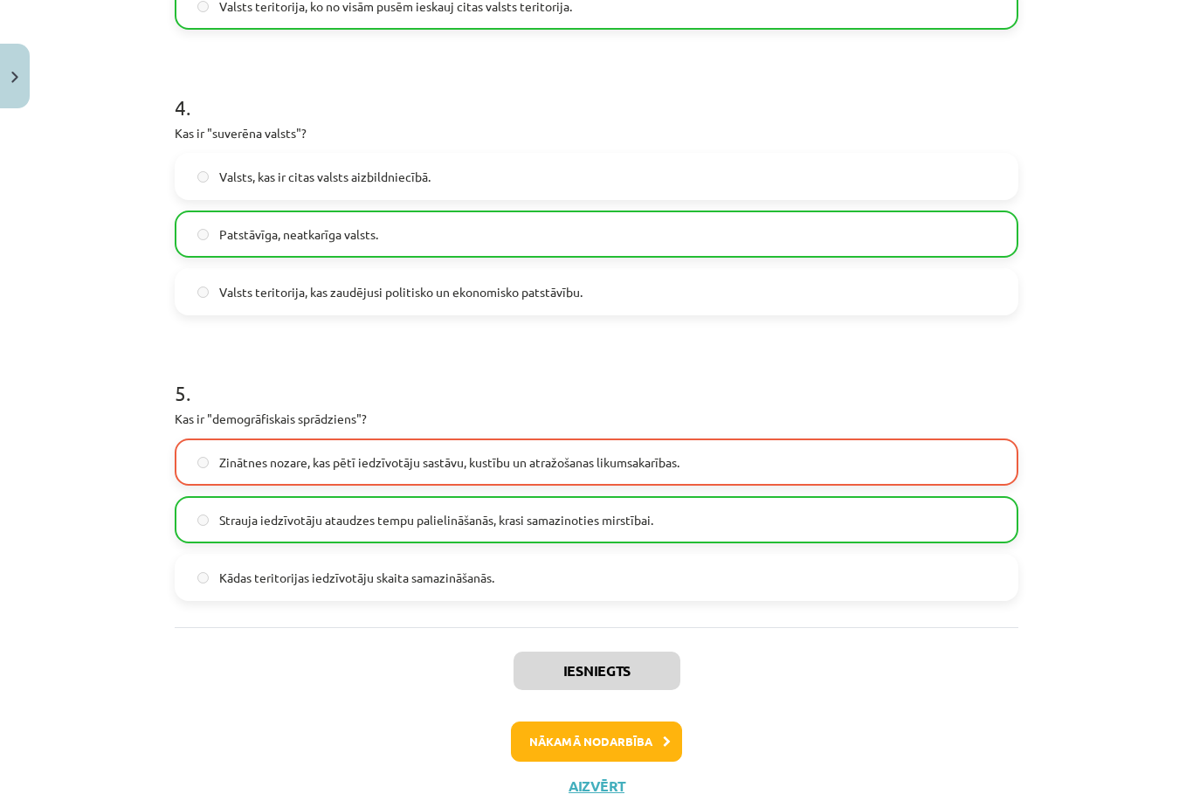
click at [708, 527] on label "Strauja iedzīvotāju ataudzes tempu palielināšanās, krasi samazinoties mirstībai." at bounding box center [596, 520] width 840 height 44
click at [709, 526] on label "Strauja iedzīvotāju ataudzes tempu palielināšanās, krasi samazinoties mirstībai." at bounding box center [596, 520] width 840 height 44
click at [553, 751] on button "Nākamā nodarbība" at bounding box center [596, 742] width 171 height 40
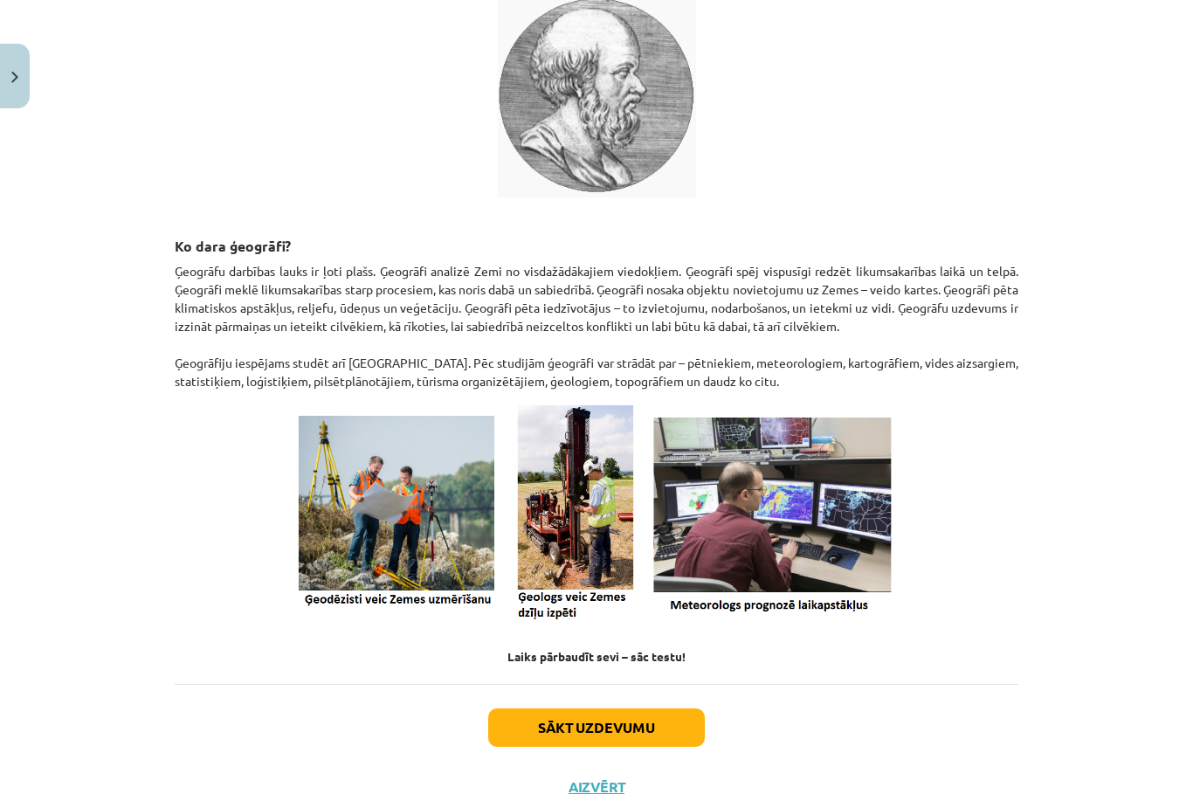
click at [0, 63] on button "Close" at bounding box center [15, 76] width 30 height 65
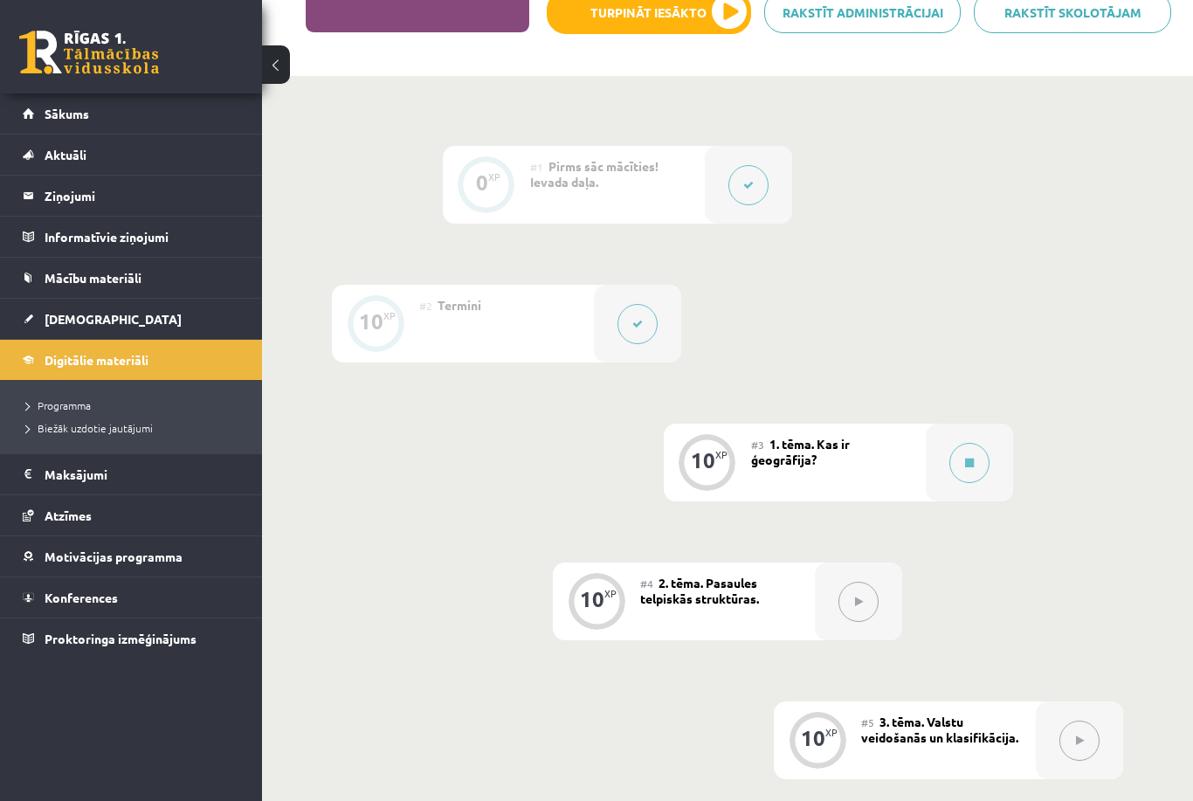
click at [653, 339] on div at bounding box center [637, 324] width 87 height 78
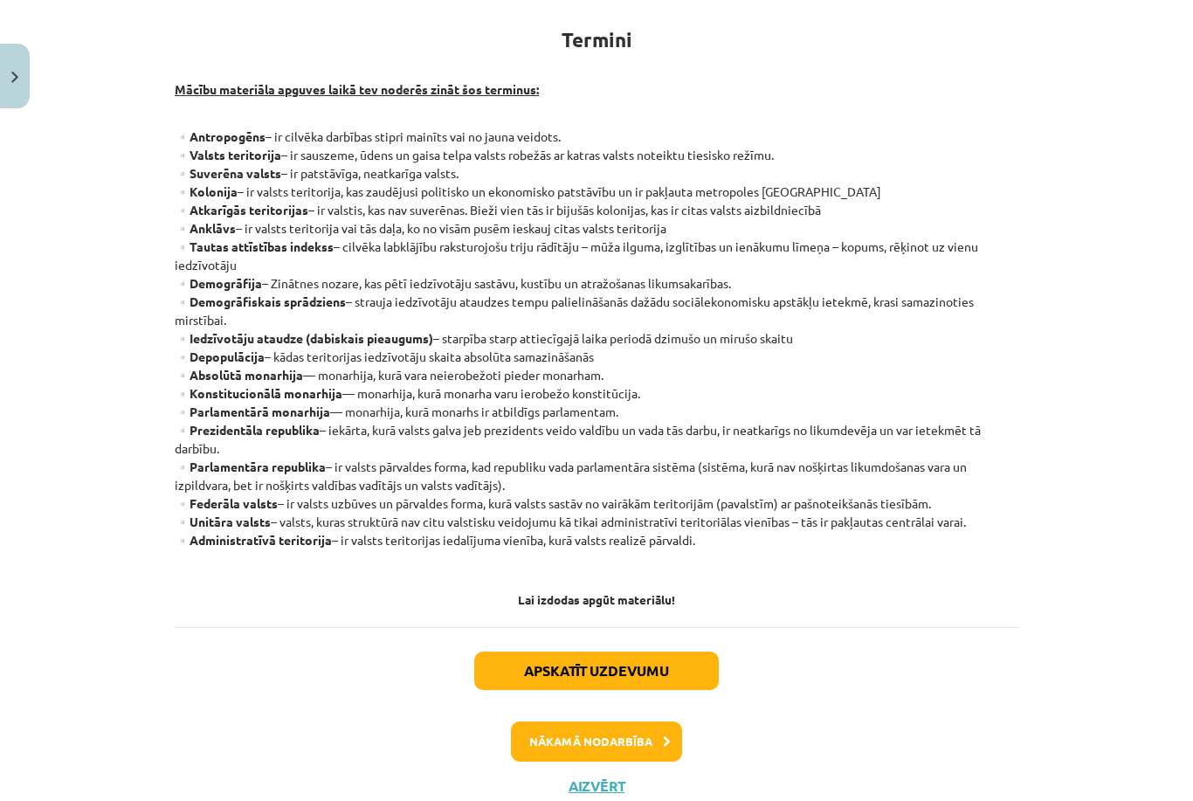
scroll to position [315, 0]
click at [668, 671] on button "Apskatīt uzdevumu" at bounding box center [596, 672] width 245 height 38
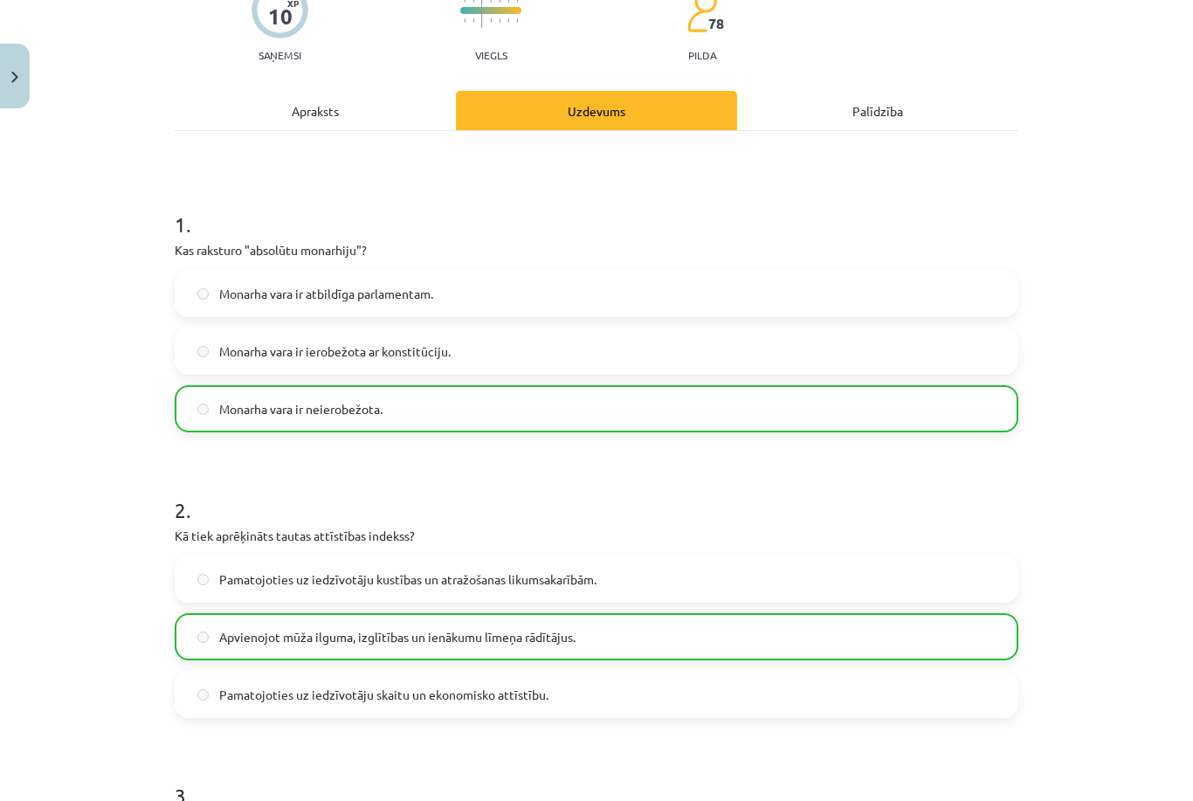
click at [639, 529] on p "Kā tiek aprēķināts tautas attīstības indekss?" at bounding box center [597, 536] width 844 height 18
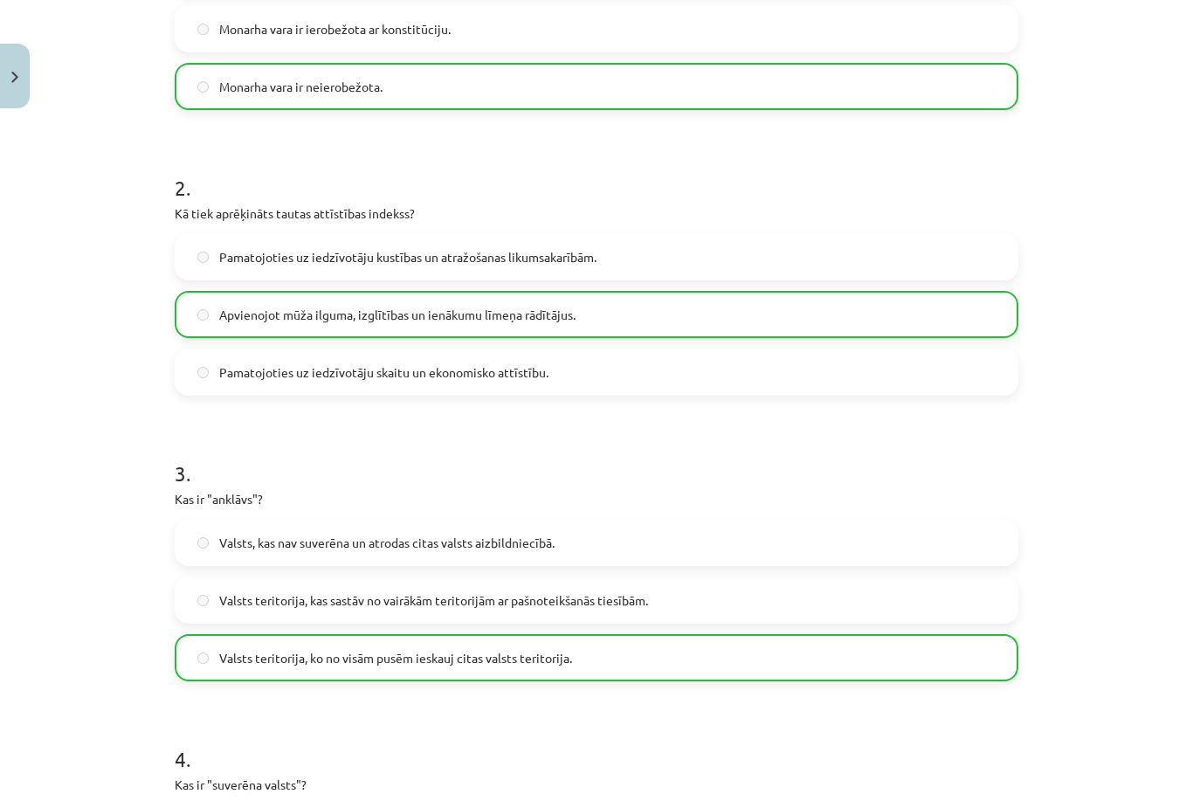
click at [780, 507] on p "Kas ir "anklāvs"?" at bounding box center [597, 499] width 844 height 18
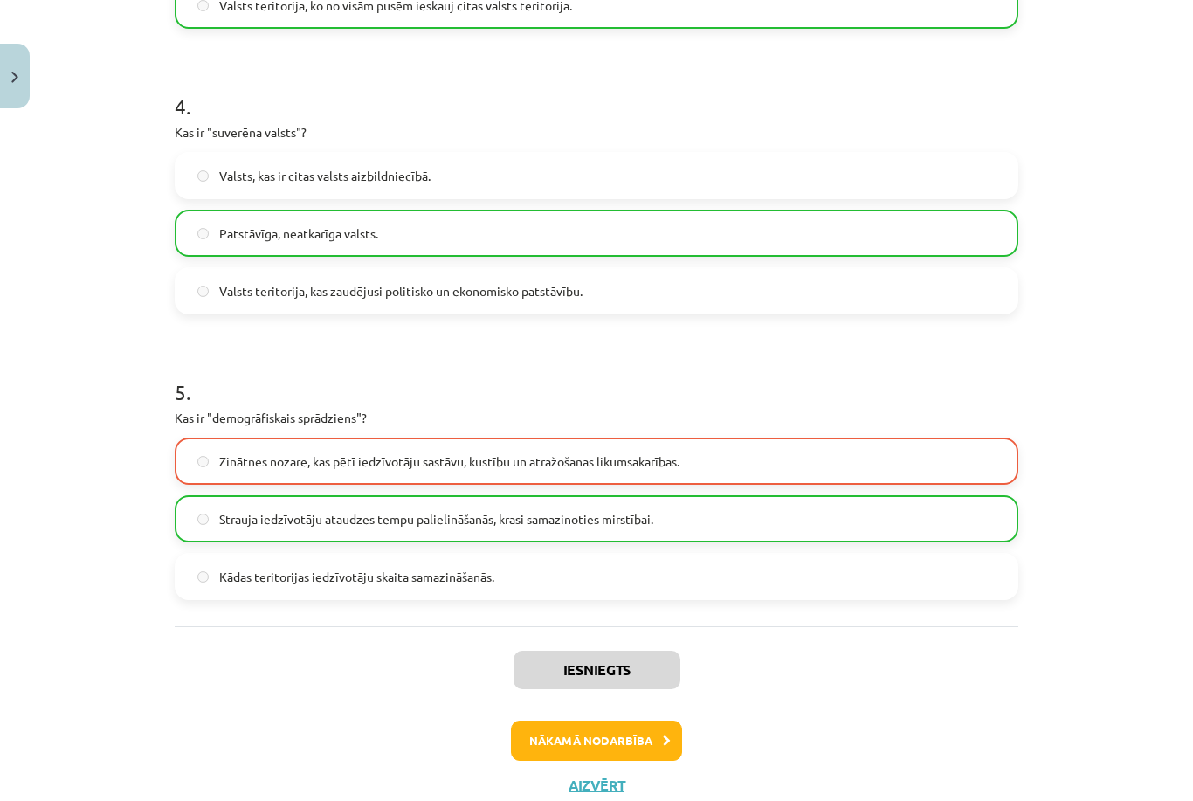
scroll to position [1140, 0]
click at [642, 735] on button "Nākamā nodarbība" at bounding box center [596, 742] width 171 height 40
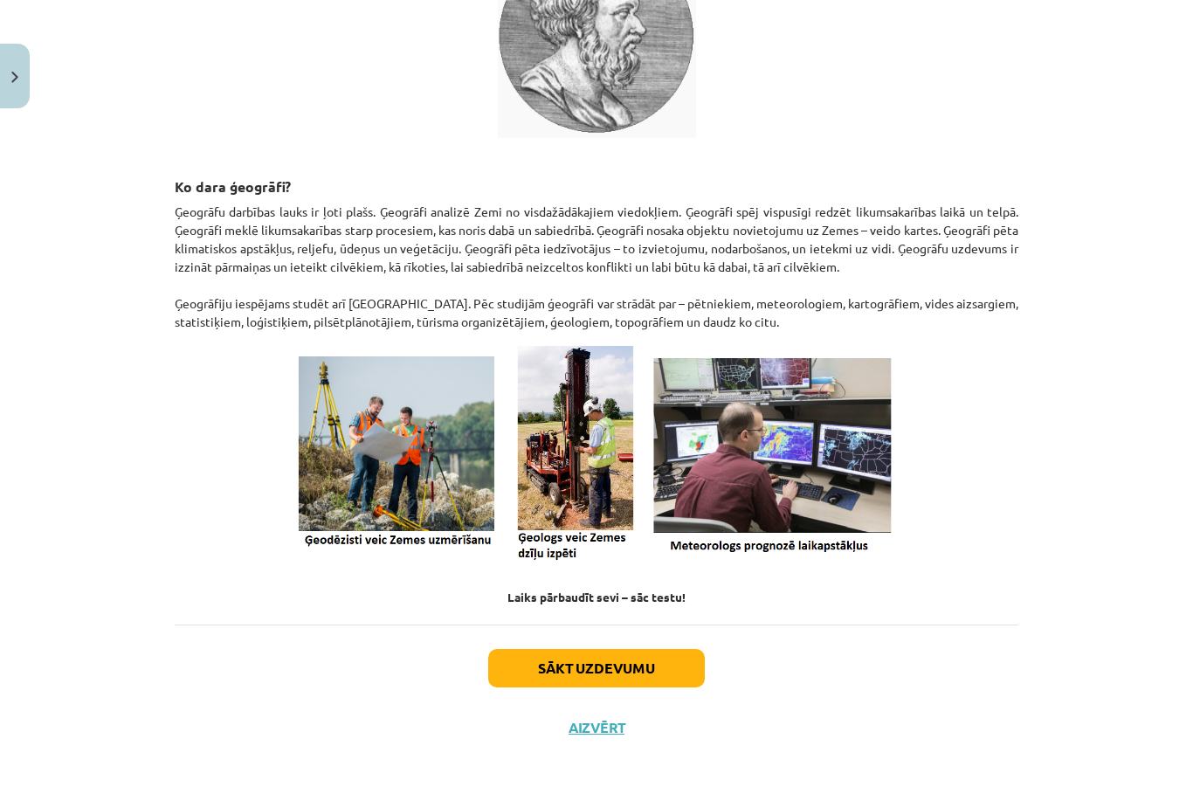
scroll to position [503, 0]
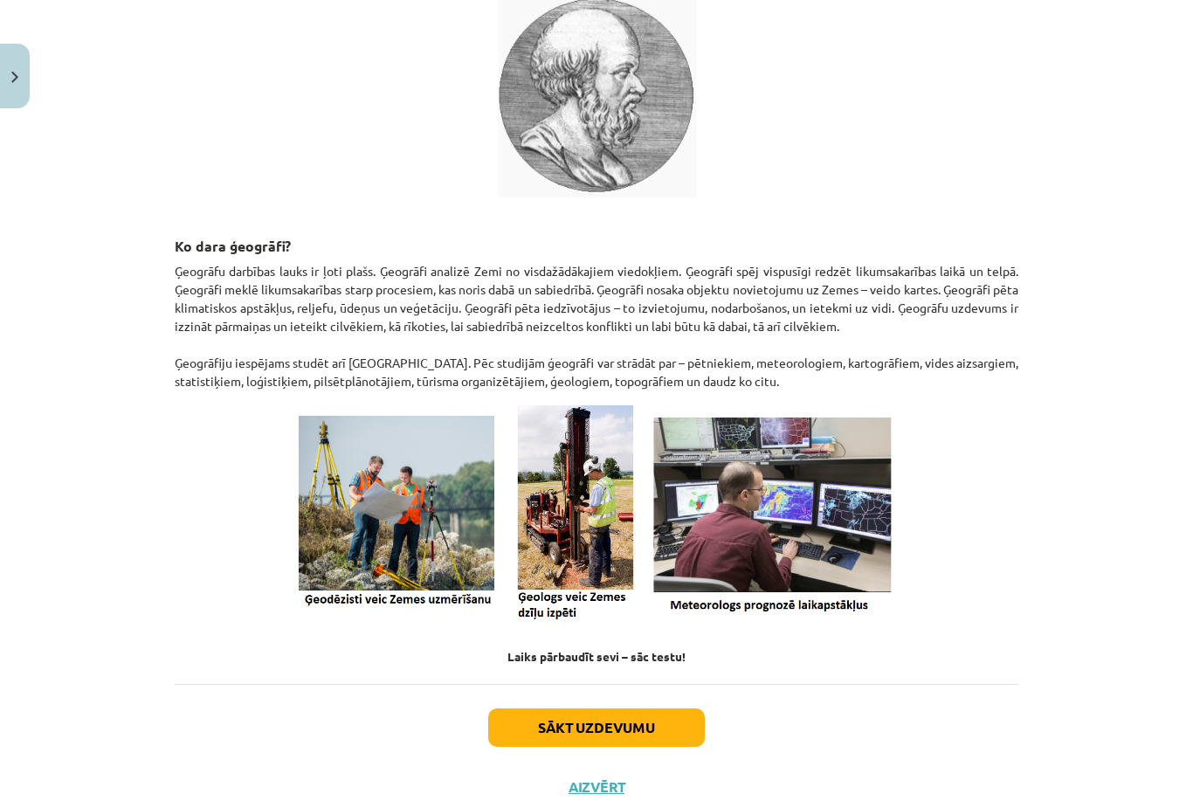
click at [655, 726] on button "Sākt uzdevumu" at bounding box center [596, 727] width 217 height 38
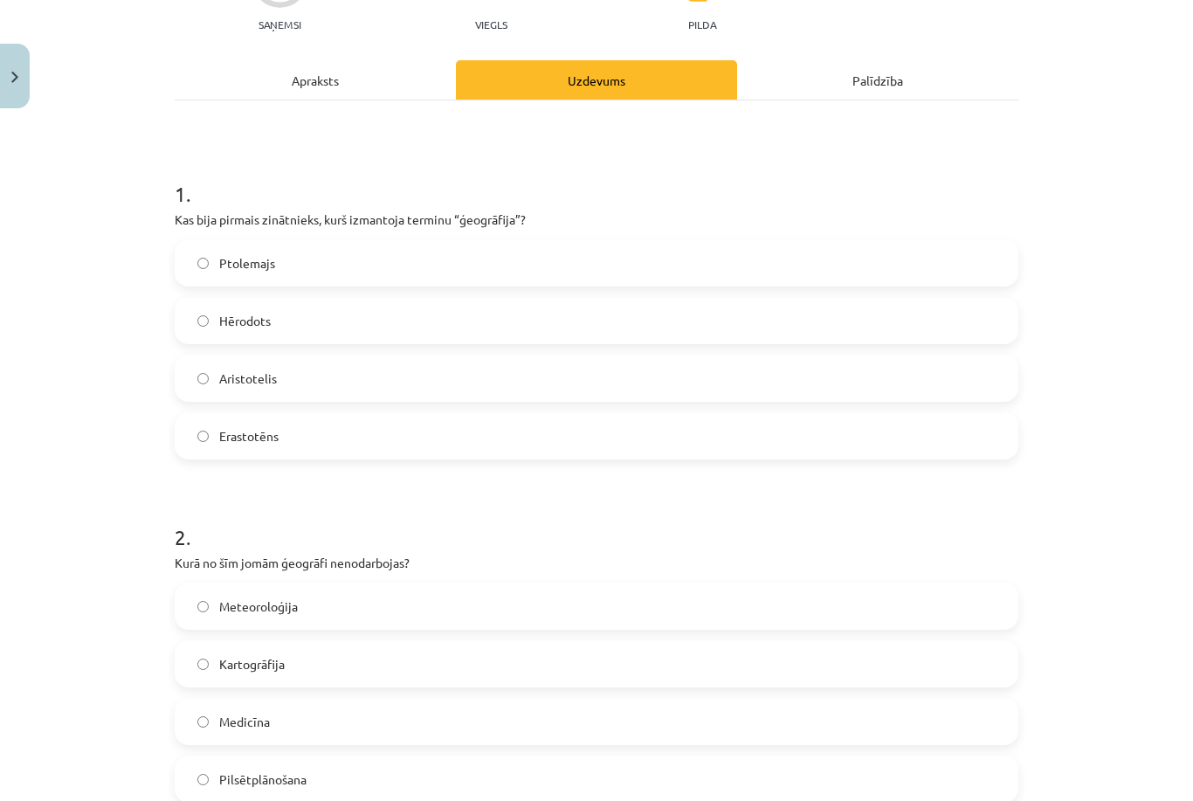
scroll to position [44, 0]
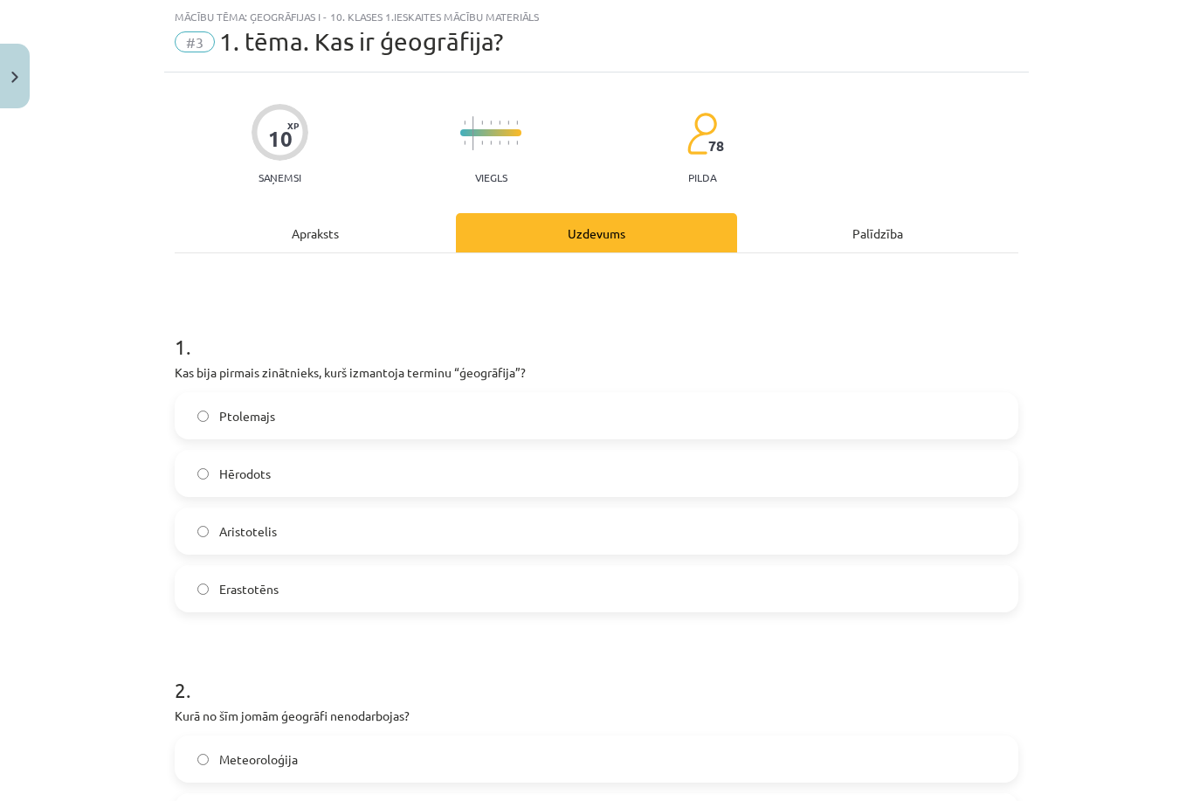
click at [343, 244] on div "Apraksts" at bounding box center [315, 232] width 281 height 39
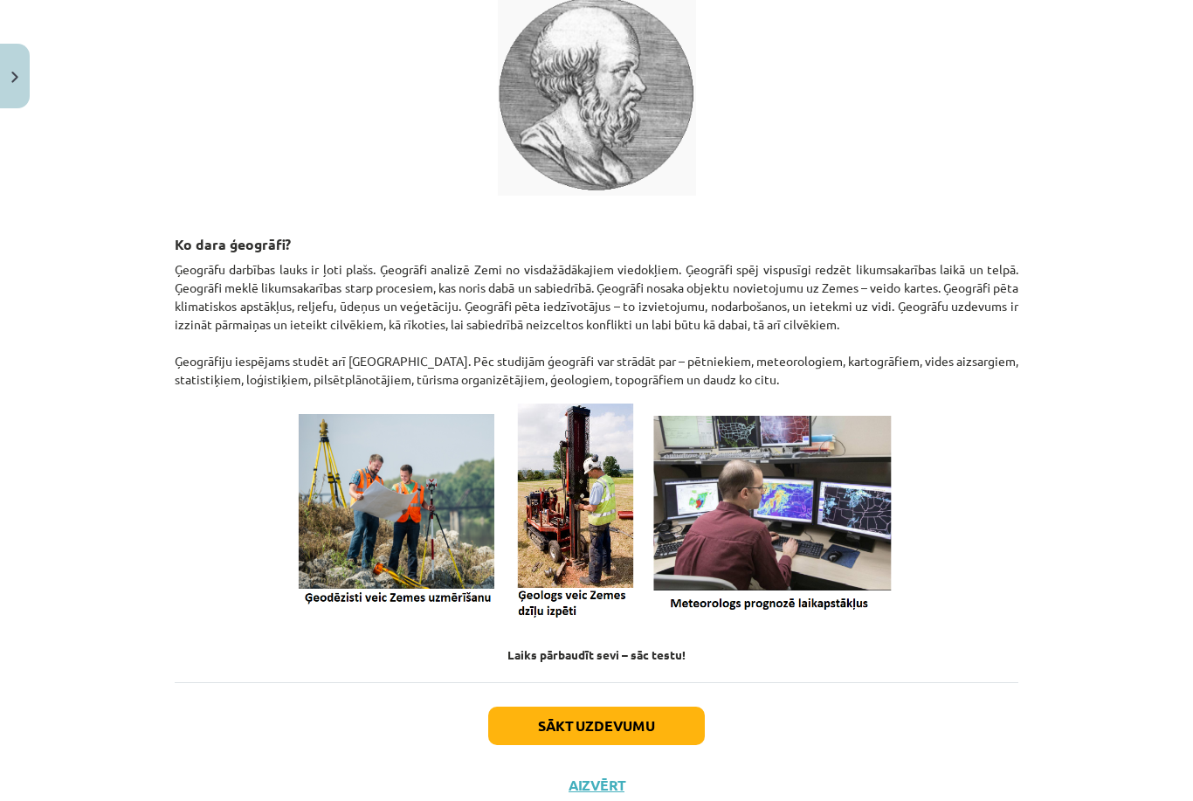
scroll to position [503, 0]
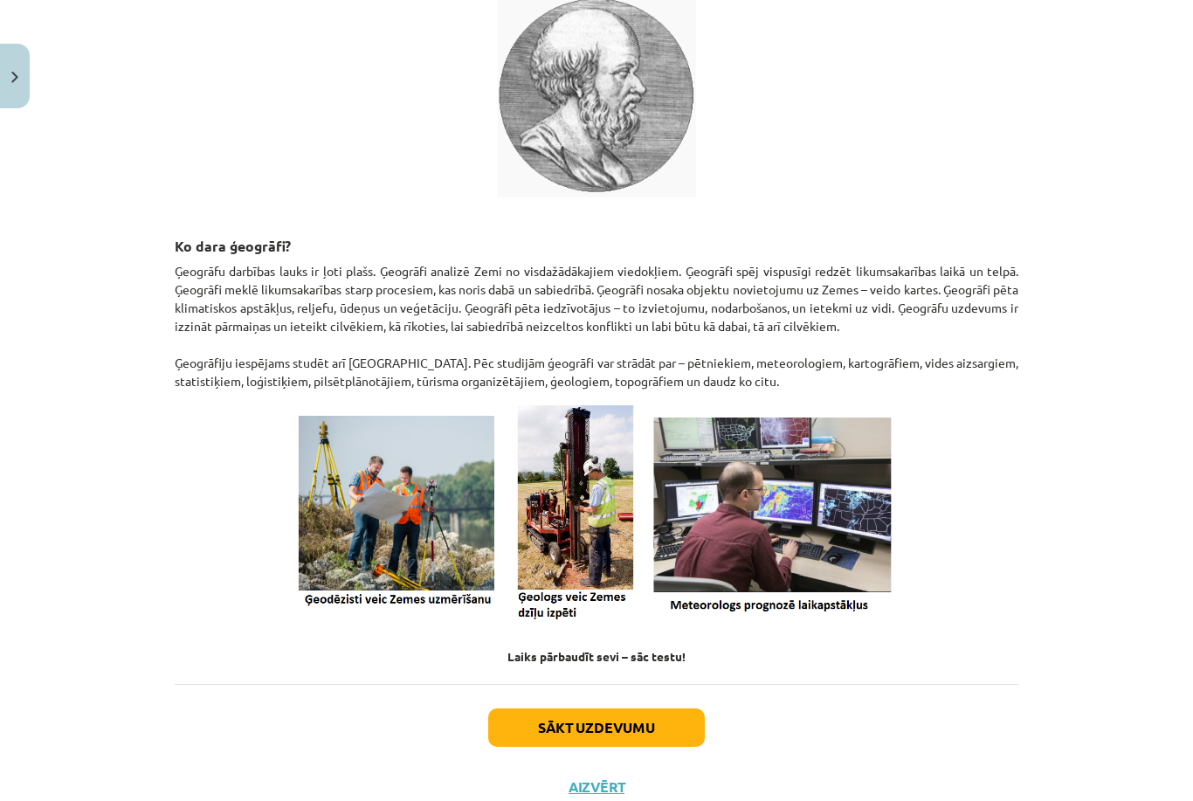
click at [575, 734] on button "Sākt uzdevumu" at bounding box center [596, 727] width 217 height 38
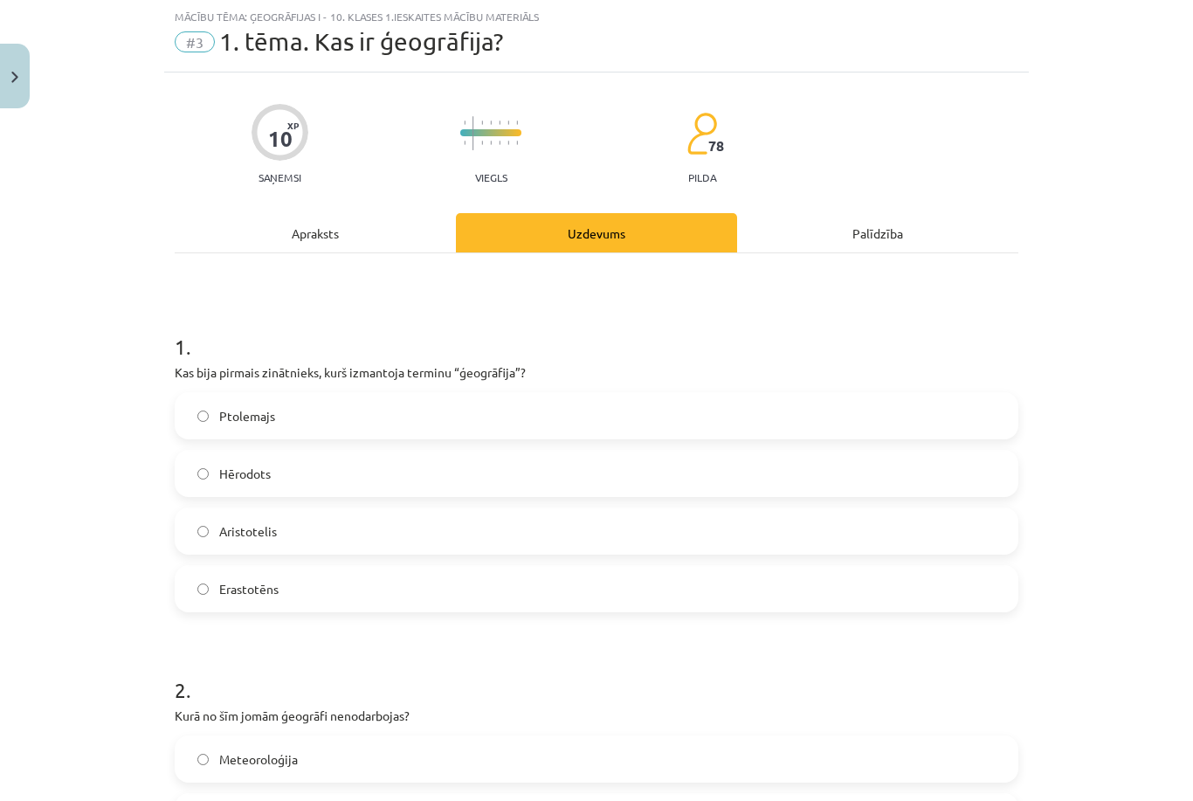
scroll to position [36, 0]
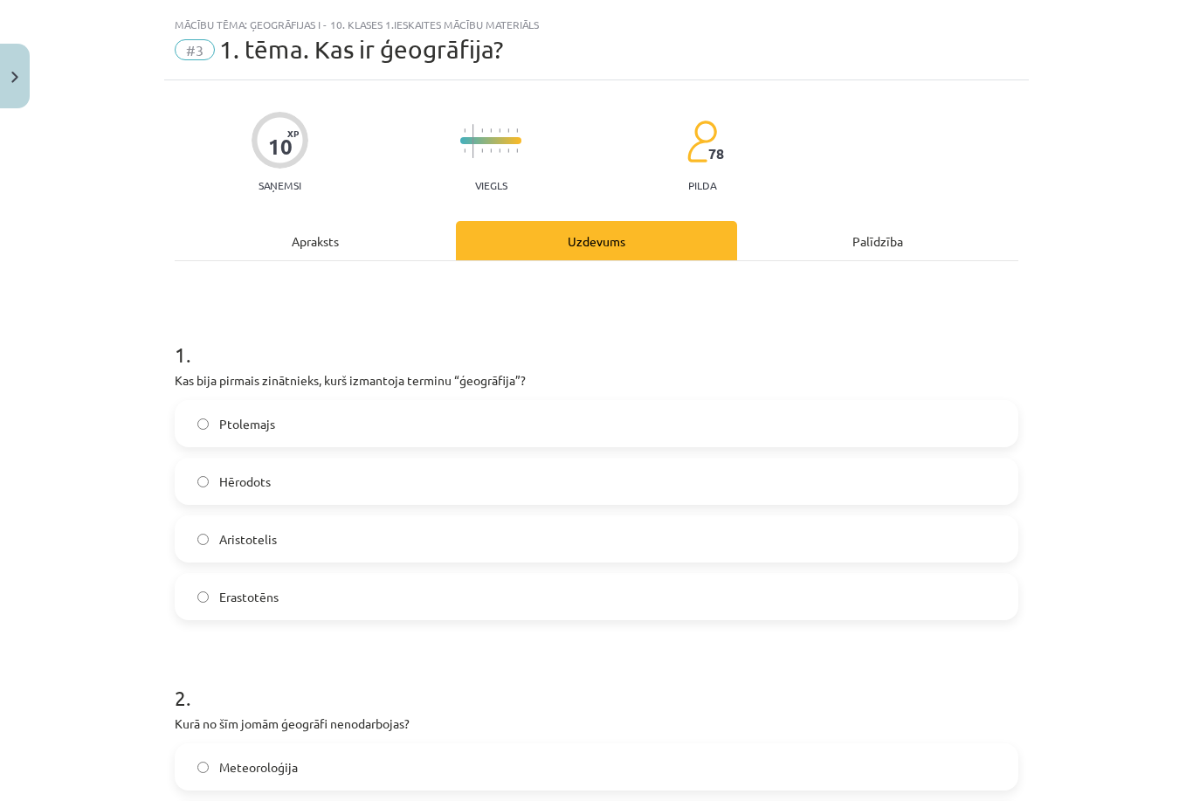
click at [632, 613] on label "Erastotēns" at bounding box center [596, 597] width 840 height 44
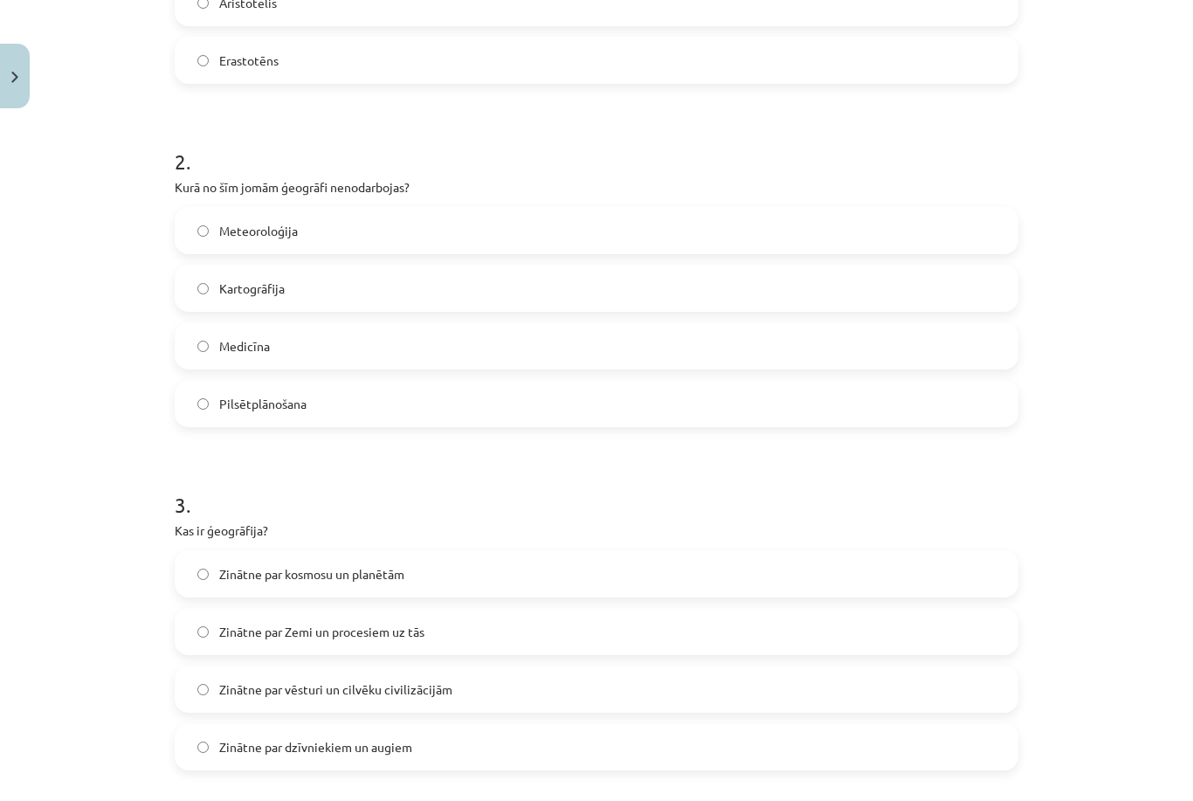
scroll to position [573, 0]
click at [438, 349] on label "Medicīna" at bounding box center [596, 345] width 840 height 44
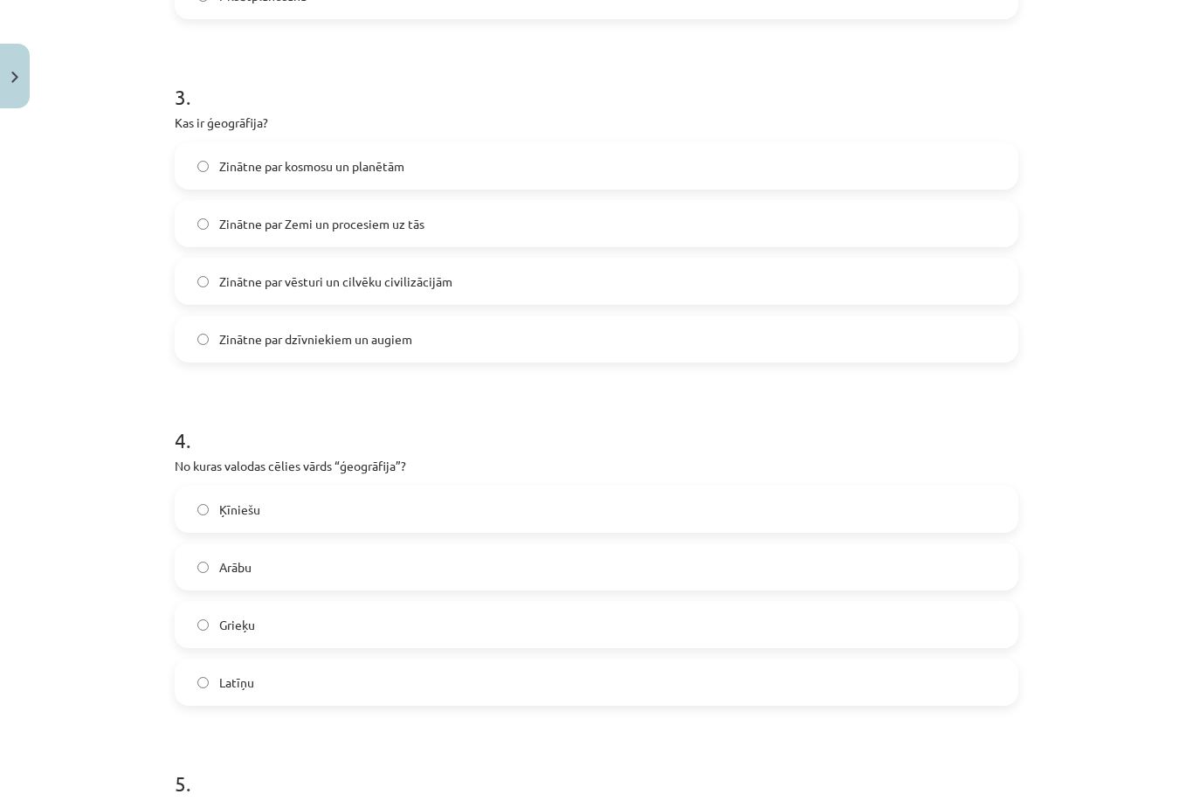
scroll to position [980, 0]
click at [502, 218] on label "Zinātne par Zemi un procesiem uz tās" at bounding box center [596, 224] width 840 height 44
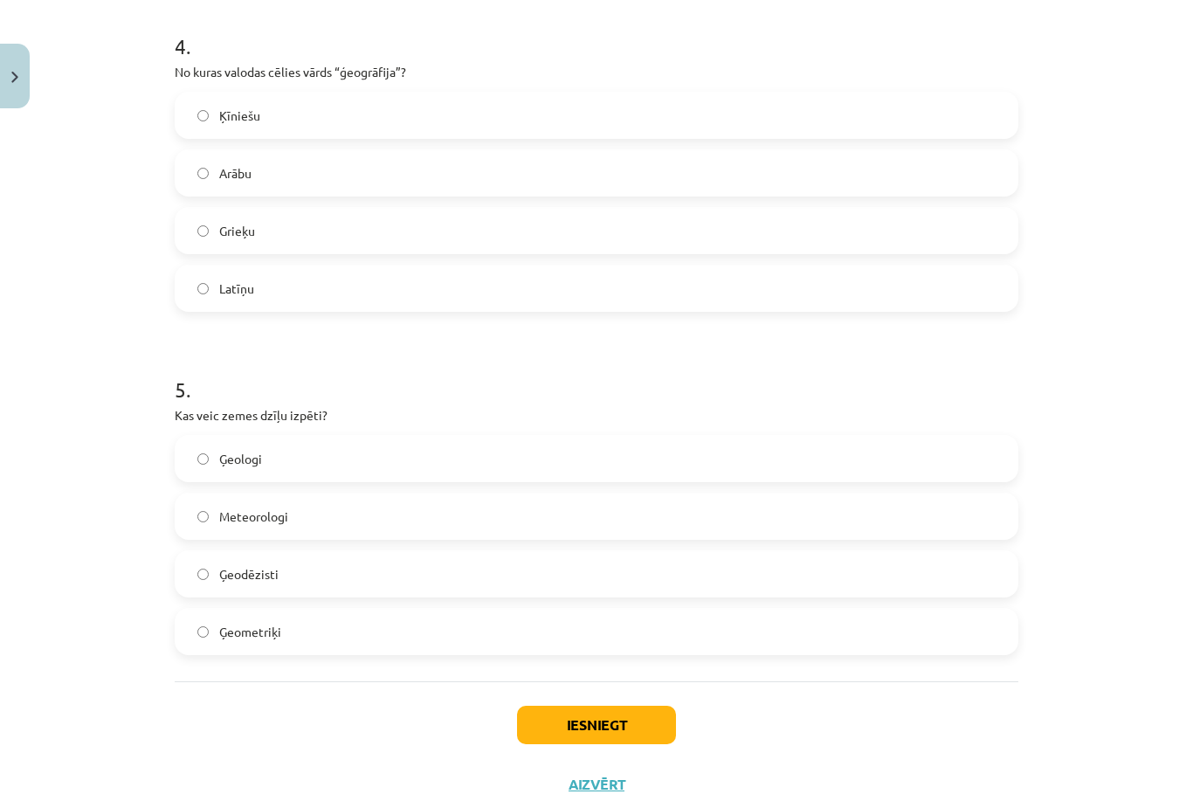
scroll to position [1373, 0]
click at [330, 242] on label "Grieķu" at bounding box center [596, 232] width 840 height 44
click at [10, 82] on button "Close" at bounding box center [15, 76] width 30 height 65
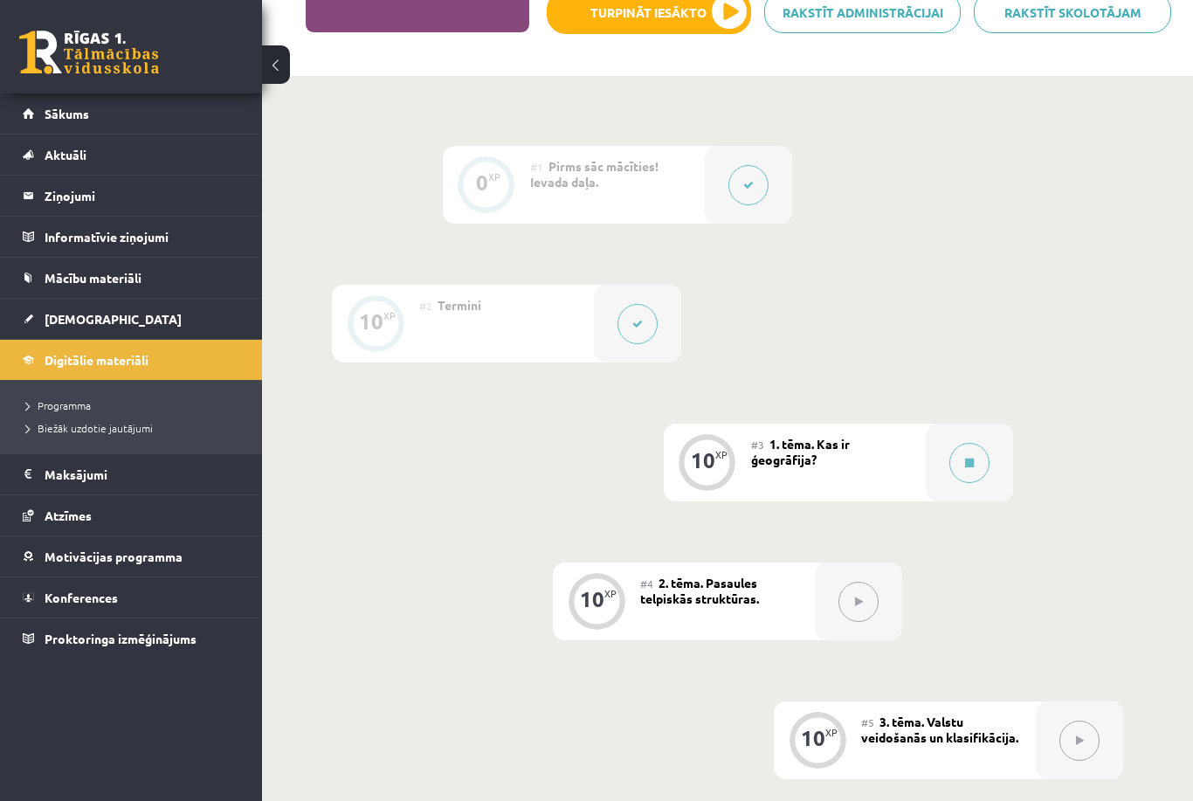
click at [834, 456] on div "#3 1. tēma. Kas ir ģeogrāfija?" at bounding box center [838, 463] width 175 height 78
click at [723, 31] on button "Turpināt iesākto" at bounding box center [649, 12] width 204 height 44
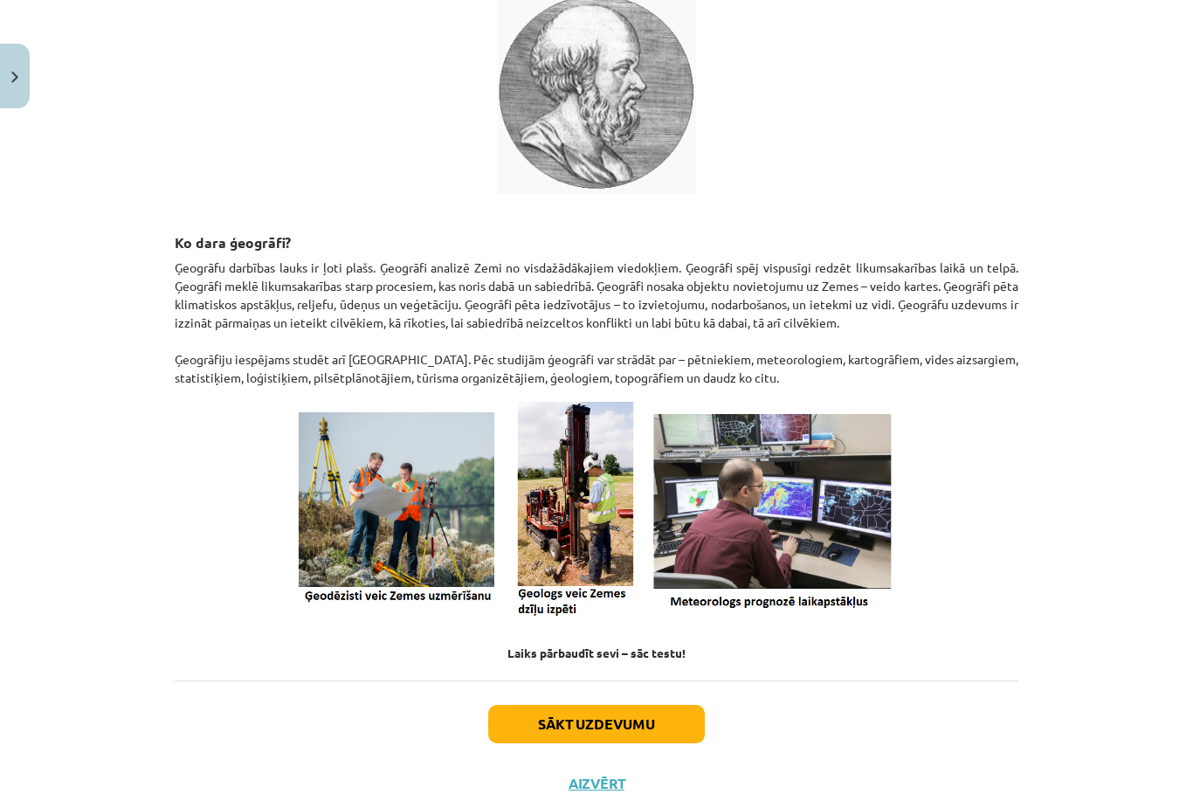
scroll to position [503, 0]
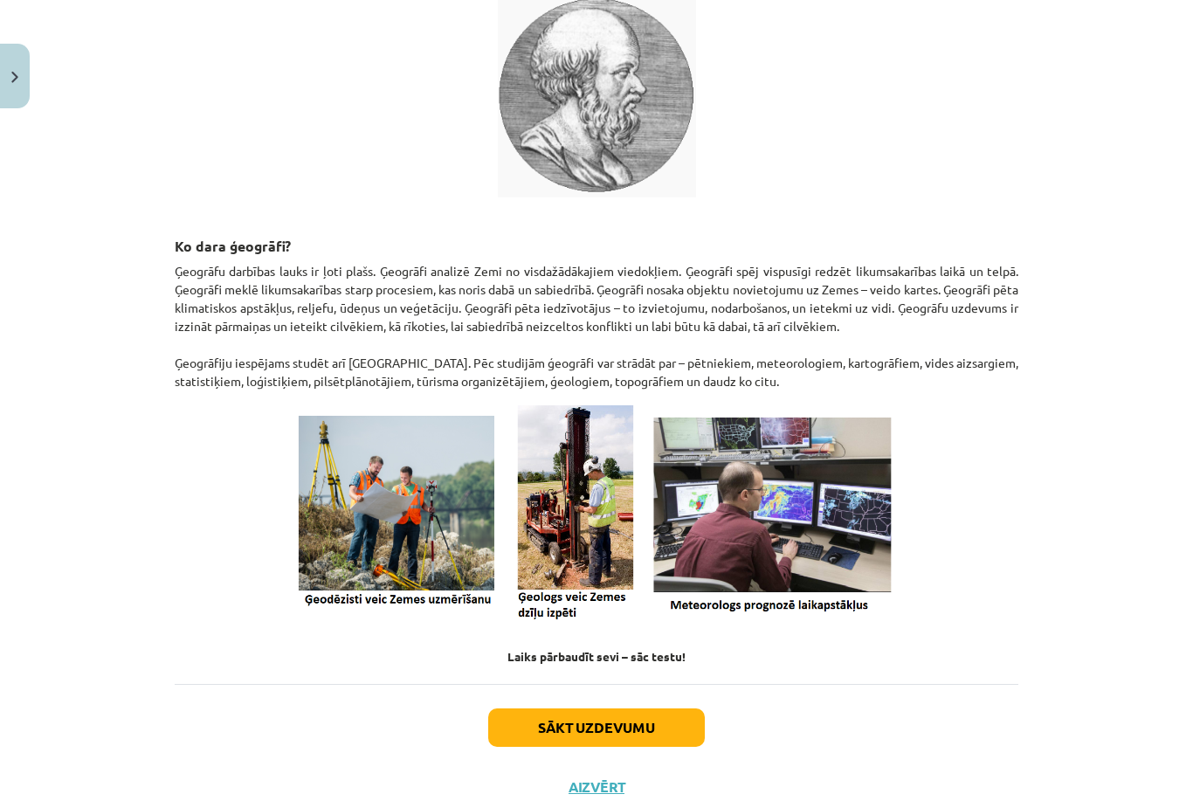
click at [646, 735] on button "Sākt uzdevumu" at bounding box center [596, 727] width 217 height 38
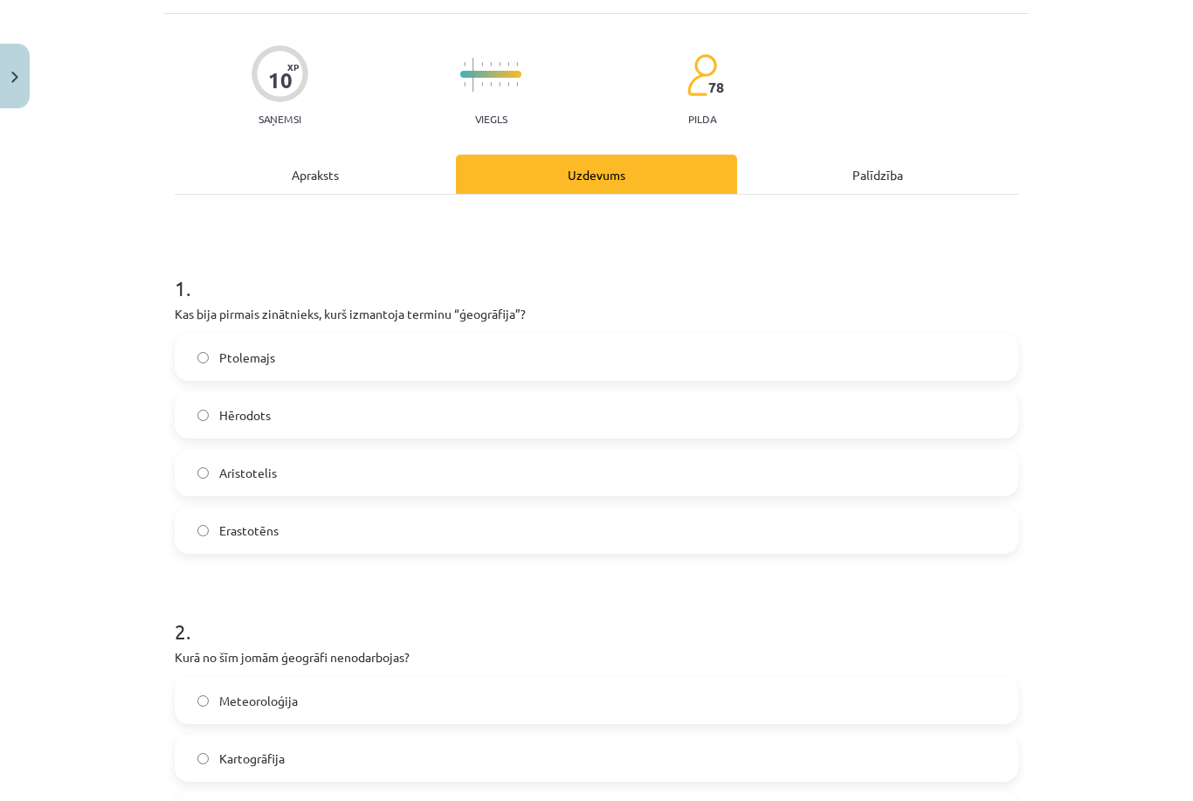
scroll to position [44, 0]
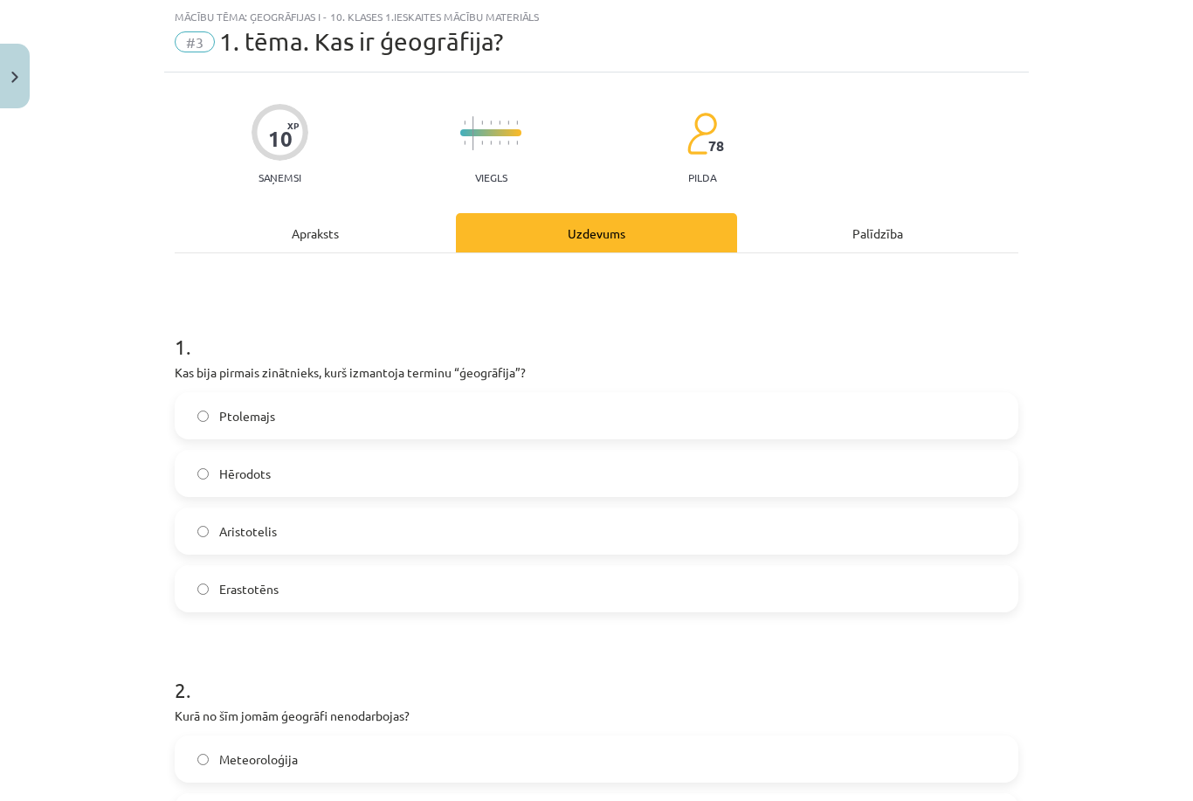
click at [456, 595] on label "Erastotēns" at bounding box center [596, 589] width 840 height 44
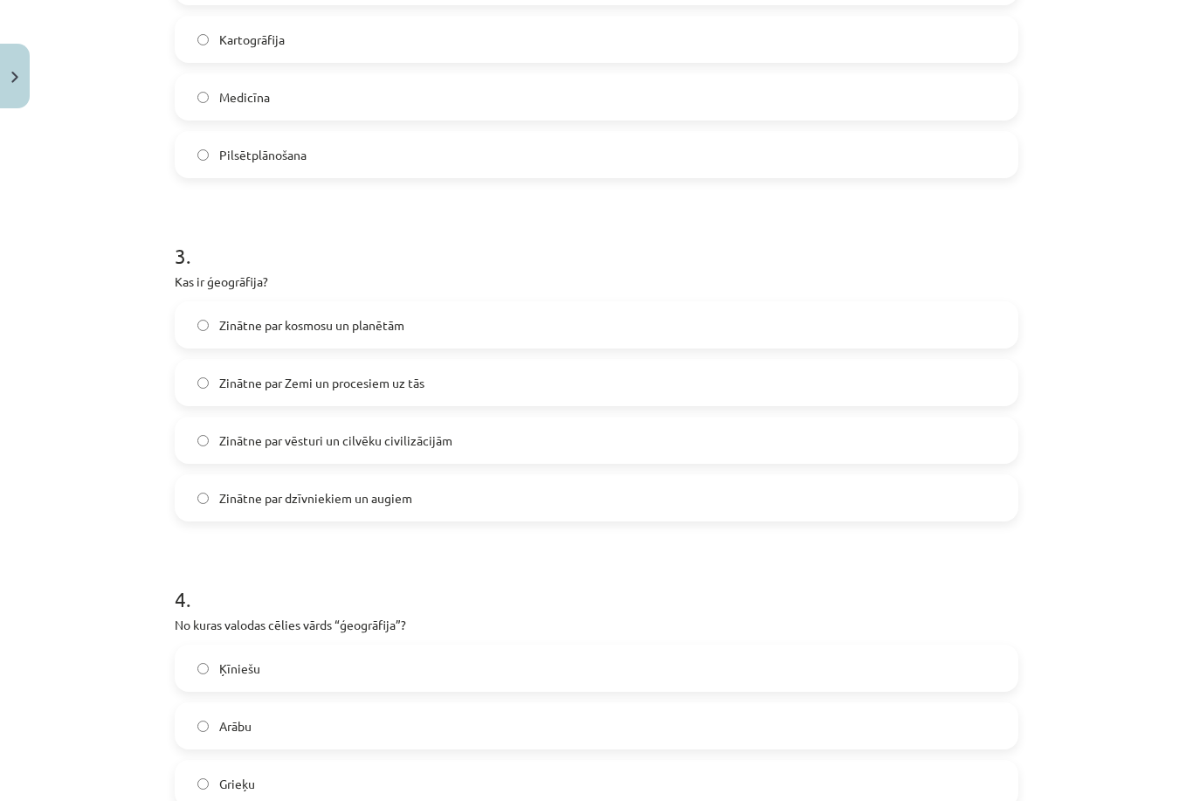
scroll to position [823, 0]
click at [511, 87] on label "Medicīna" at bounding box center [596, 95] width 840 height 44
click at [484, 397] on label "Zinātne par Zemi un procesiem uz tās" at bounding box center [596, 381] width 840 height 44
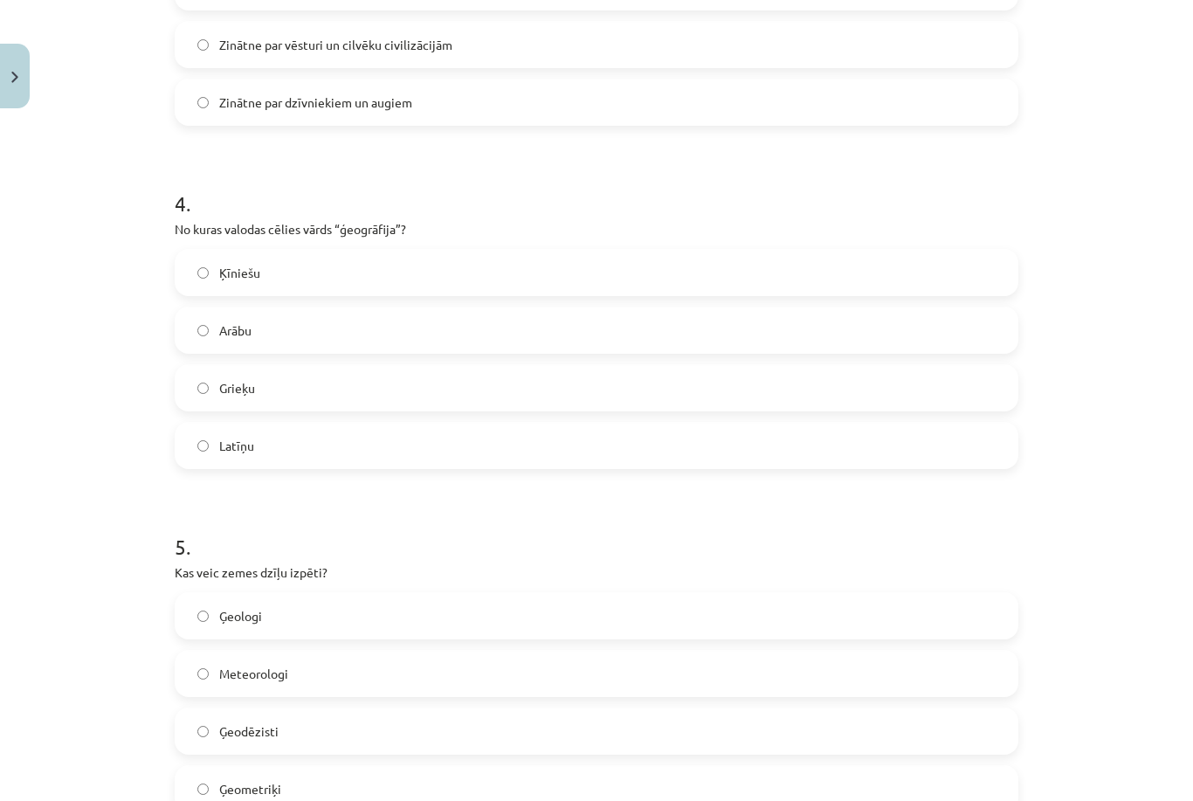
scroll to position [1219, 0]
click at [409, 391] on label "Grieķu" at bounding box center [596, 385] width 840 height 44
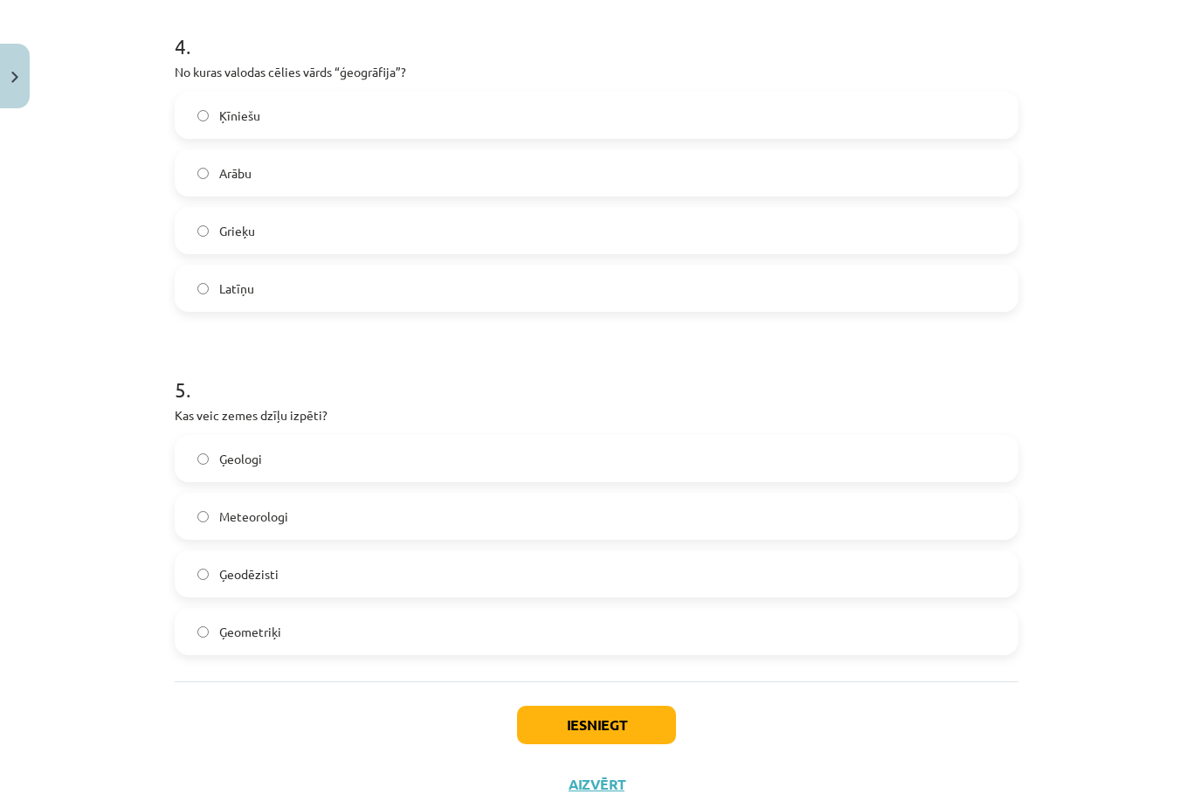
scroll to position [1373, 0]
click at [311, 470] on label "Ģeologi" at bounding box center [596, 460] width 840 height 44
click at [560, 732] on button "Iesniegt" at bounding box center [596, 726] width 159 height 38
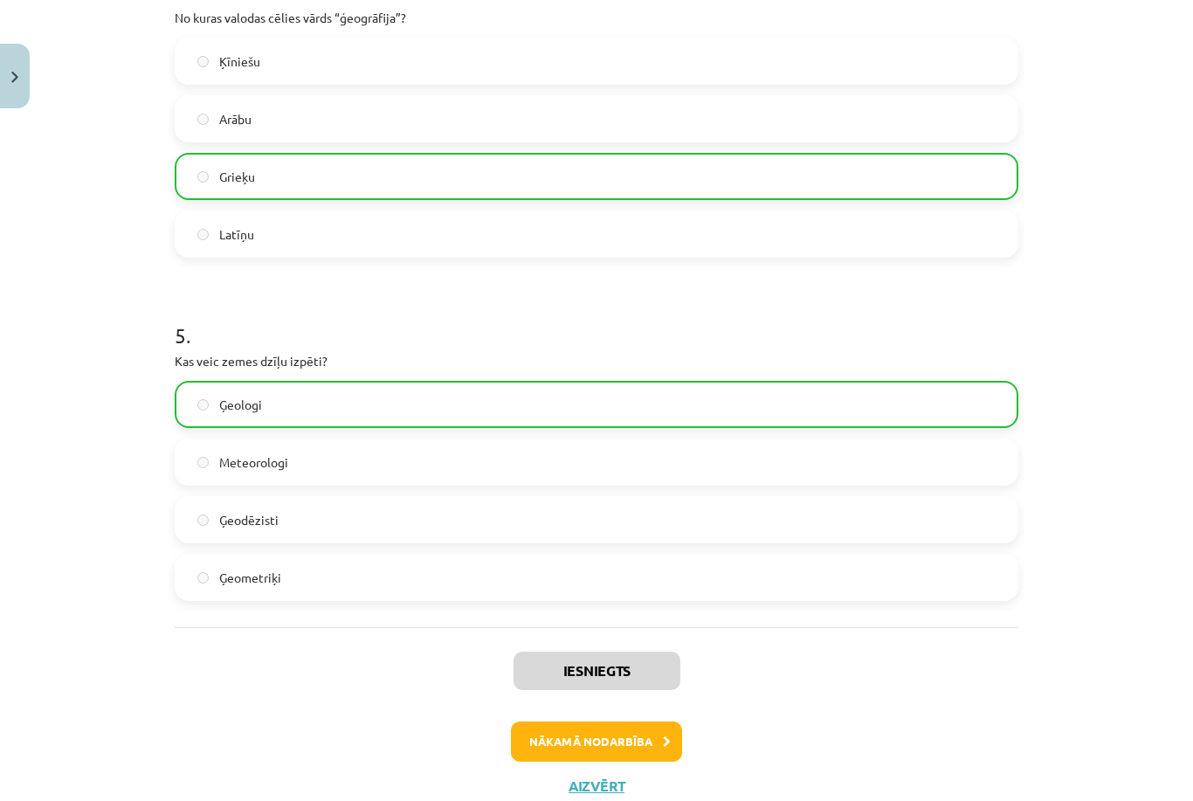
click at [638, 742] on button "Nākamā nodarbība" at bounding box center [596, 742] width 171 height 40
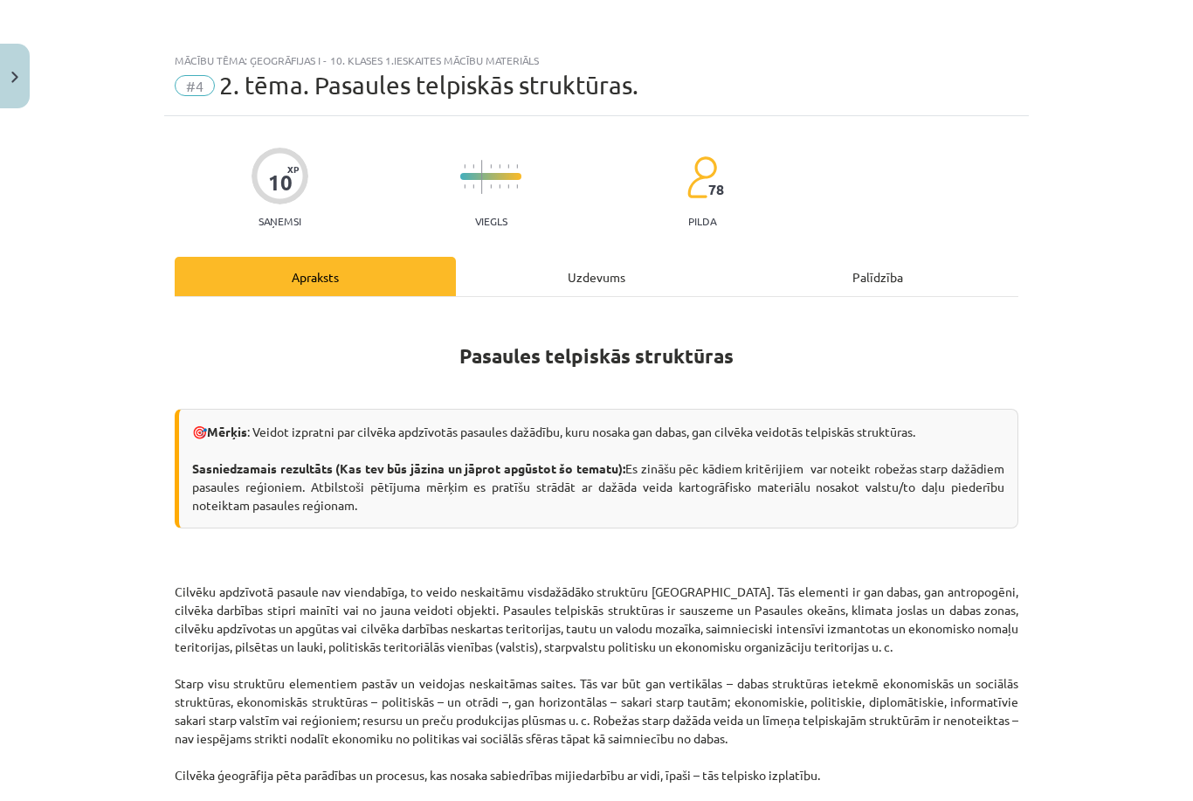
scroll to position [0, 0]
click at [14, 73] on img "Close" at bounding box center [14, 77] width 7 height 11
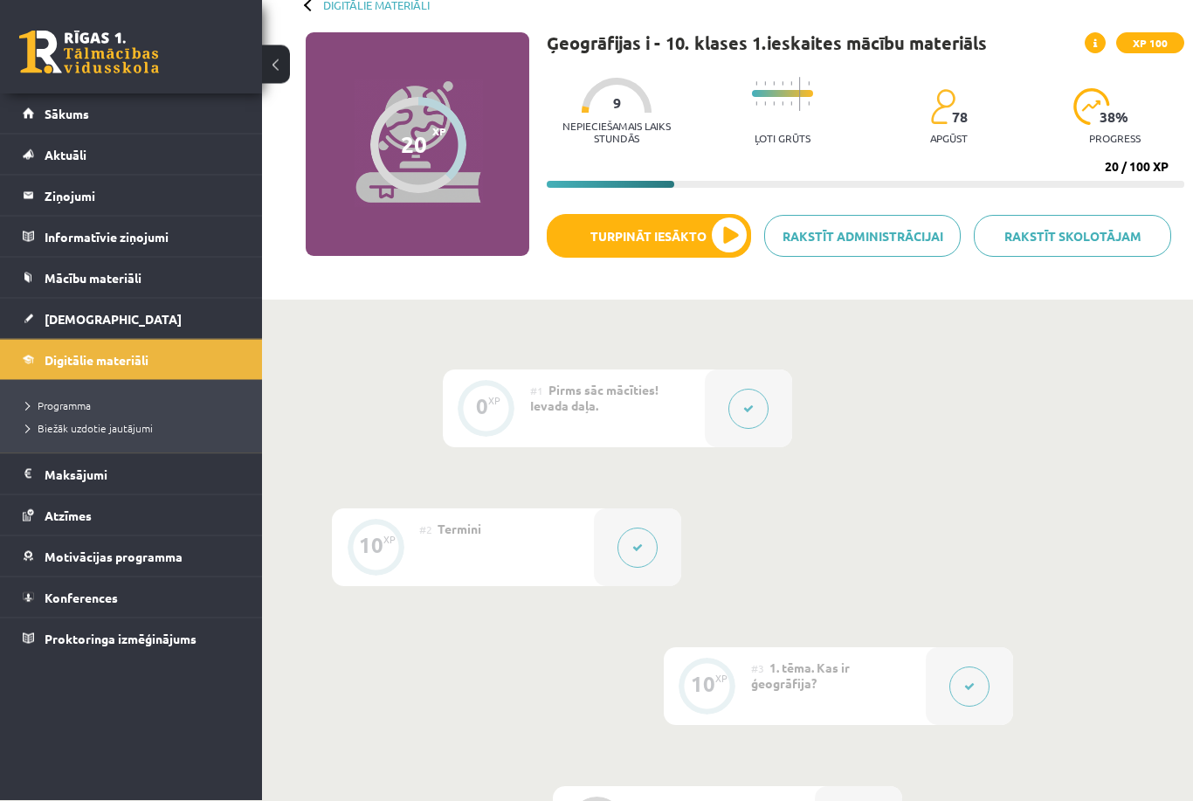
scroll to position [103, 0]
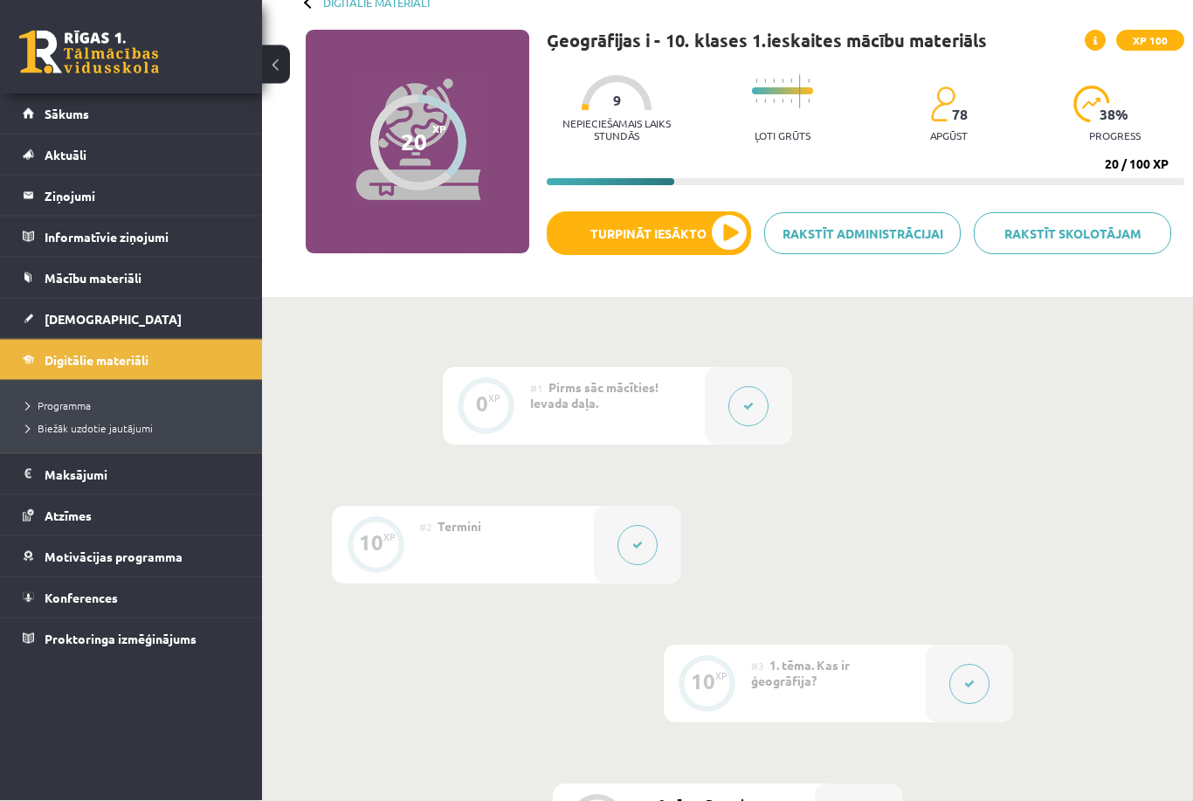
click at [975, 687] on button at bounding box center [969, 685] width 40 height 40
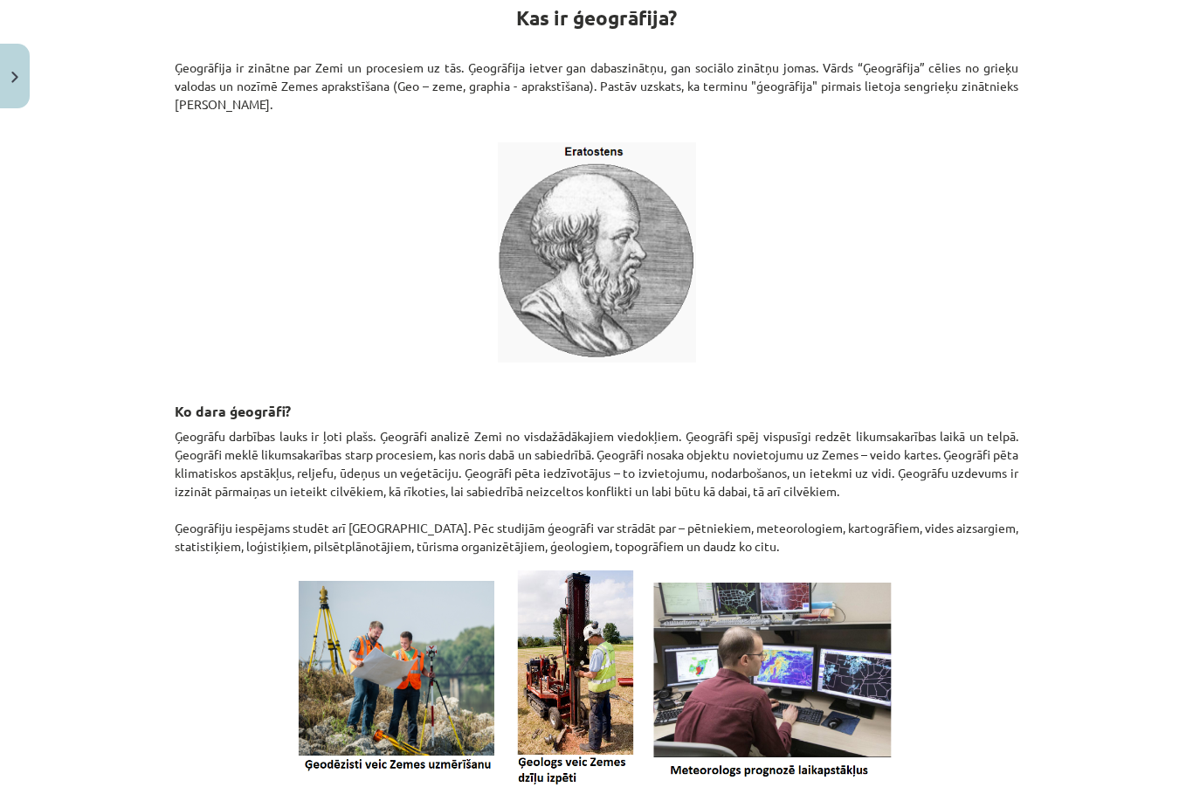
scroll to position [341, 0]
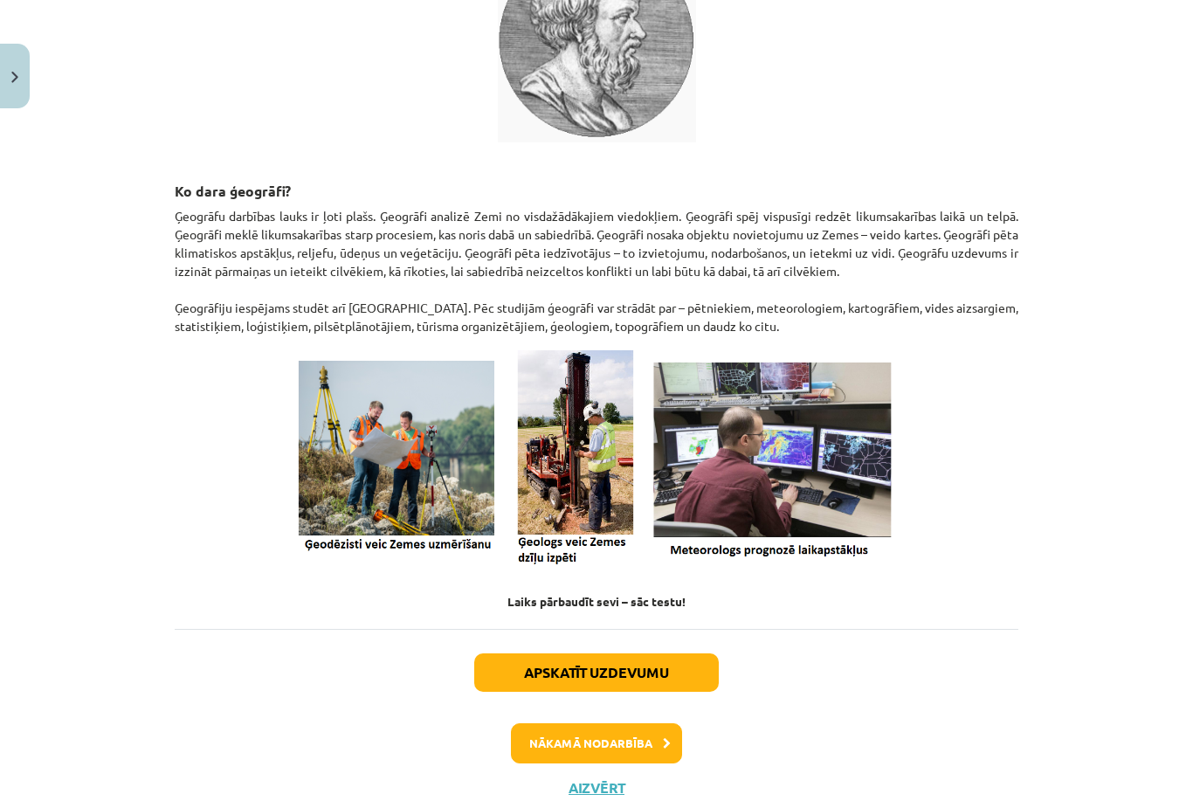
click at [639, 751] on button "Nākamā nodarbība" at bounding box center [596, 743] width 171 height 40
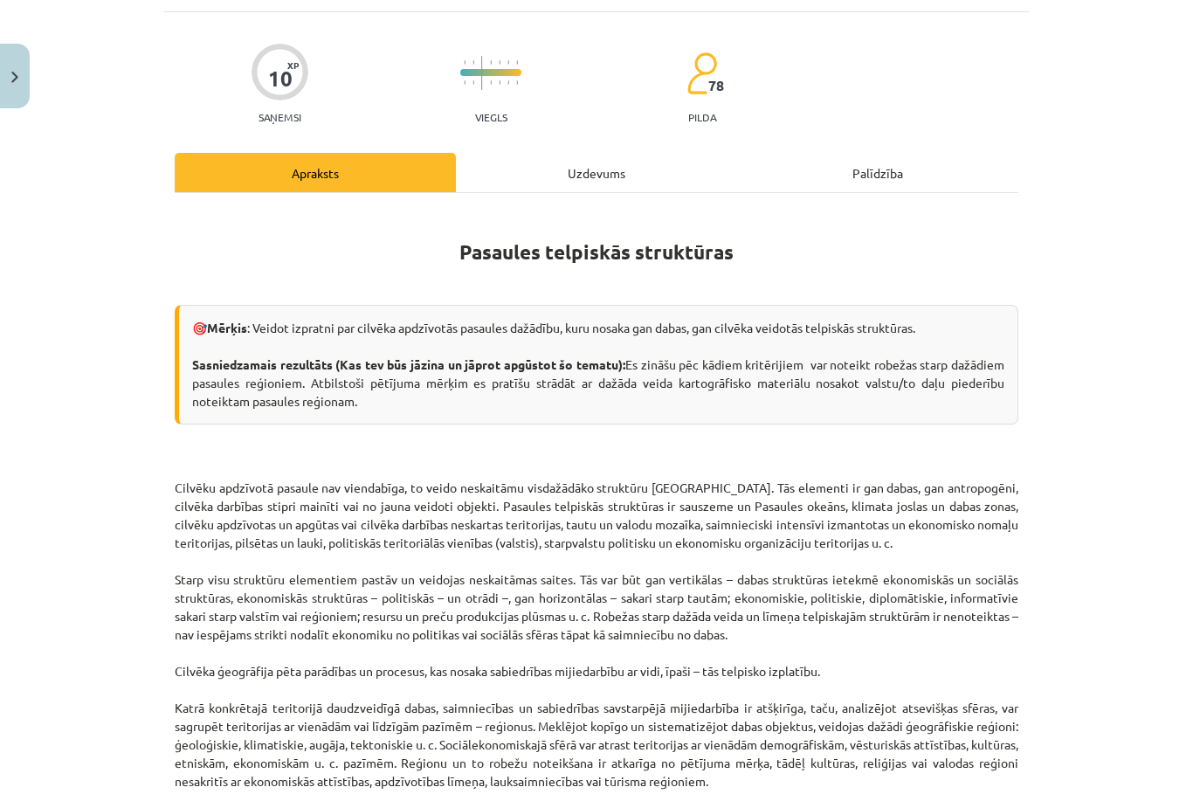
scroll to position [44, 0]
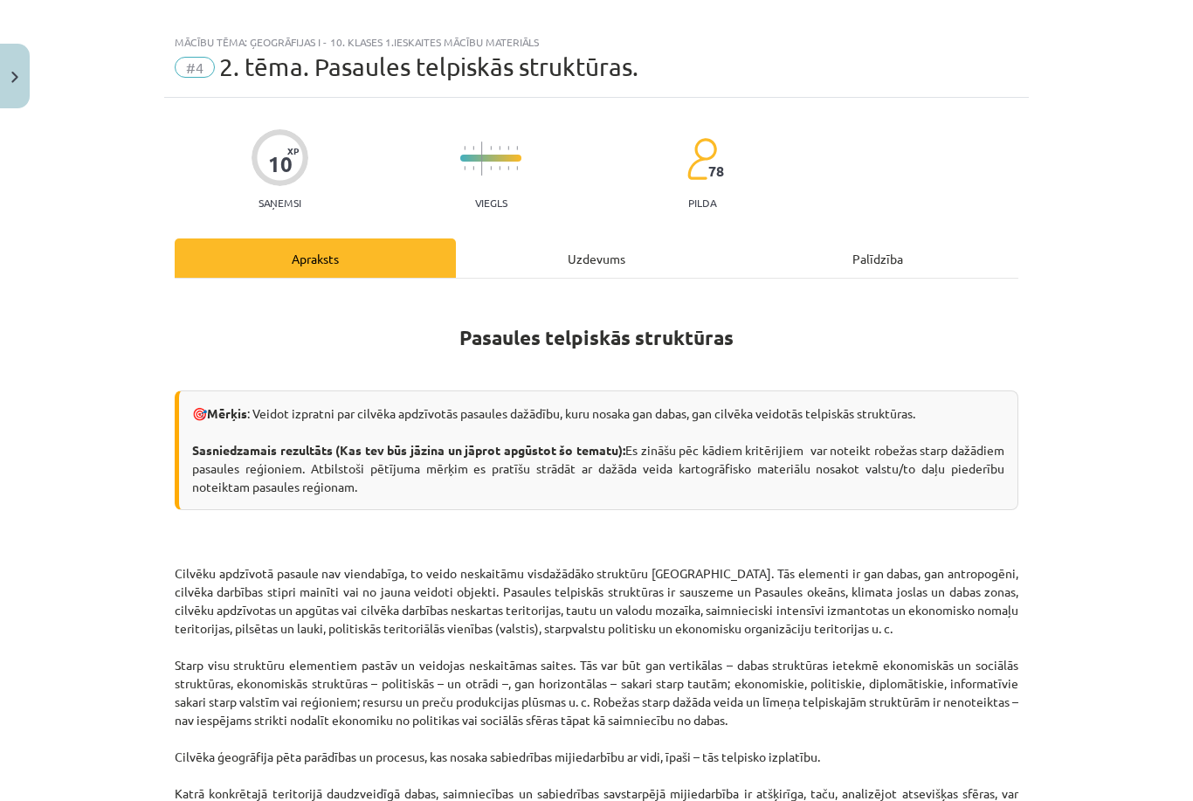
click at [18, 93] on button "Close" at bounding box center [15, 76] width 30 height 65
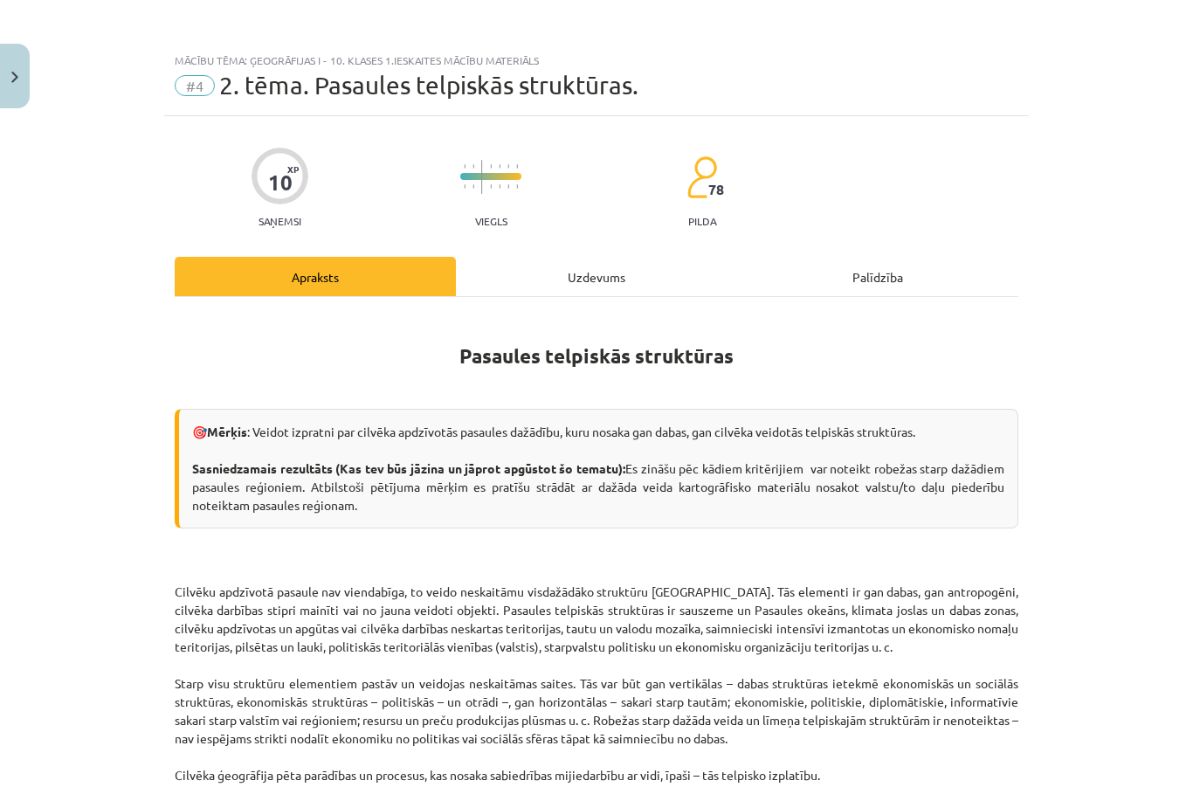
scroll to position [0, 0]
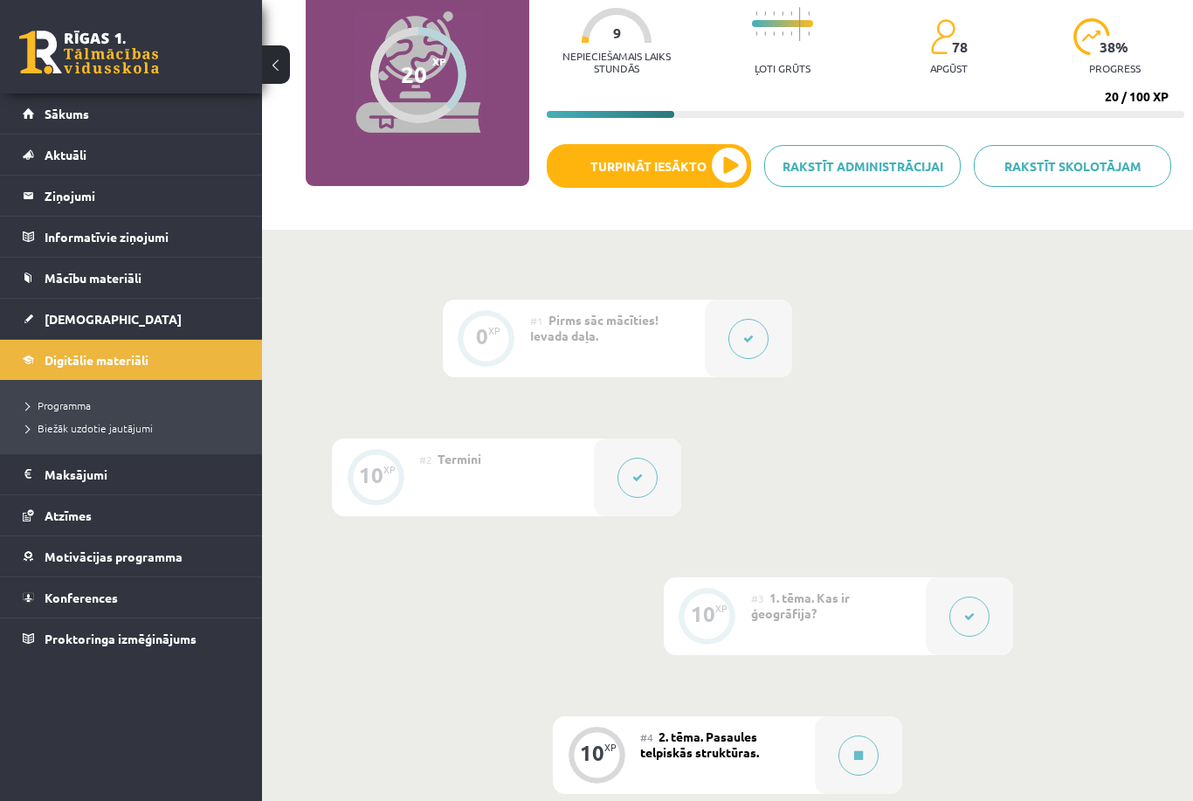
click at [977, 617] on button at bounding box center [969, 617] width 40 height 40
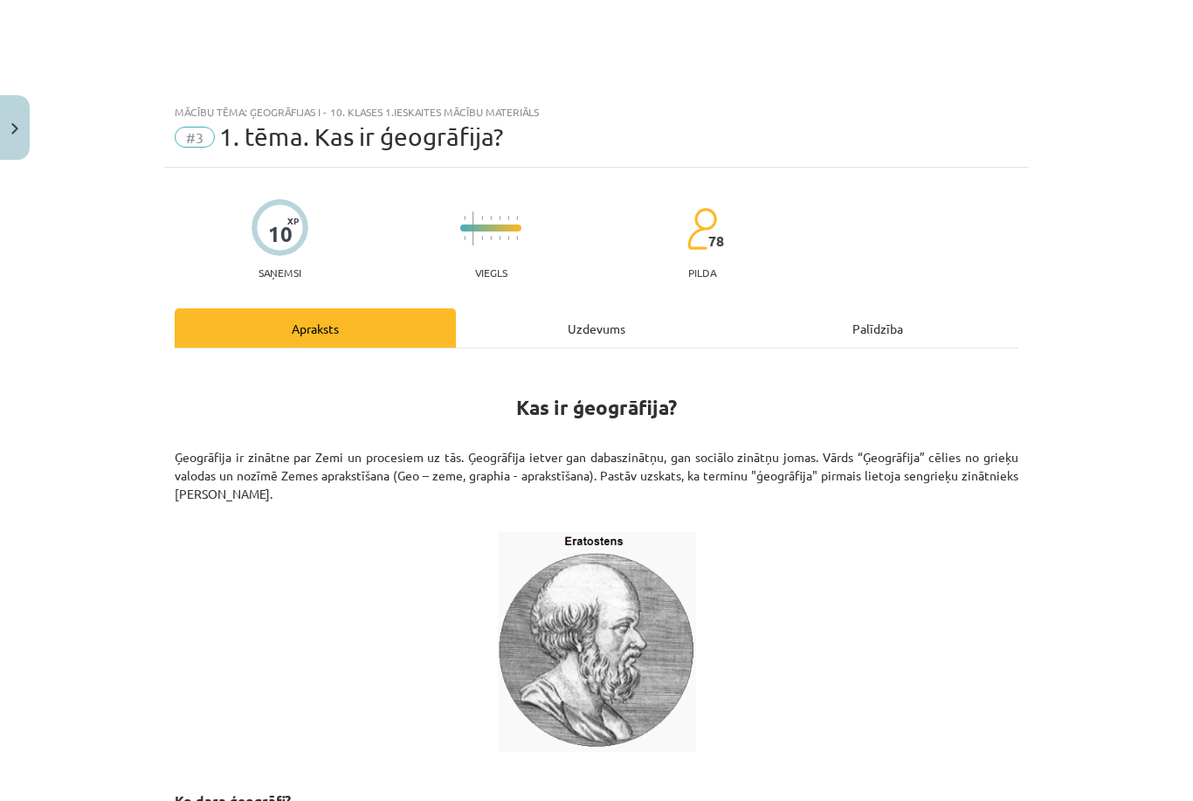
scroll to position [158, 0]
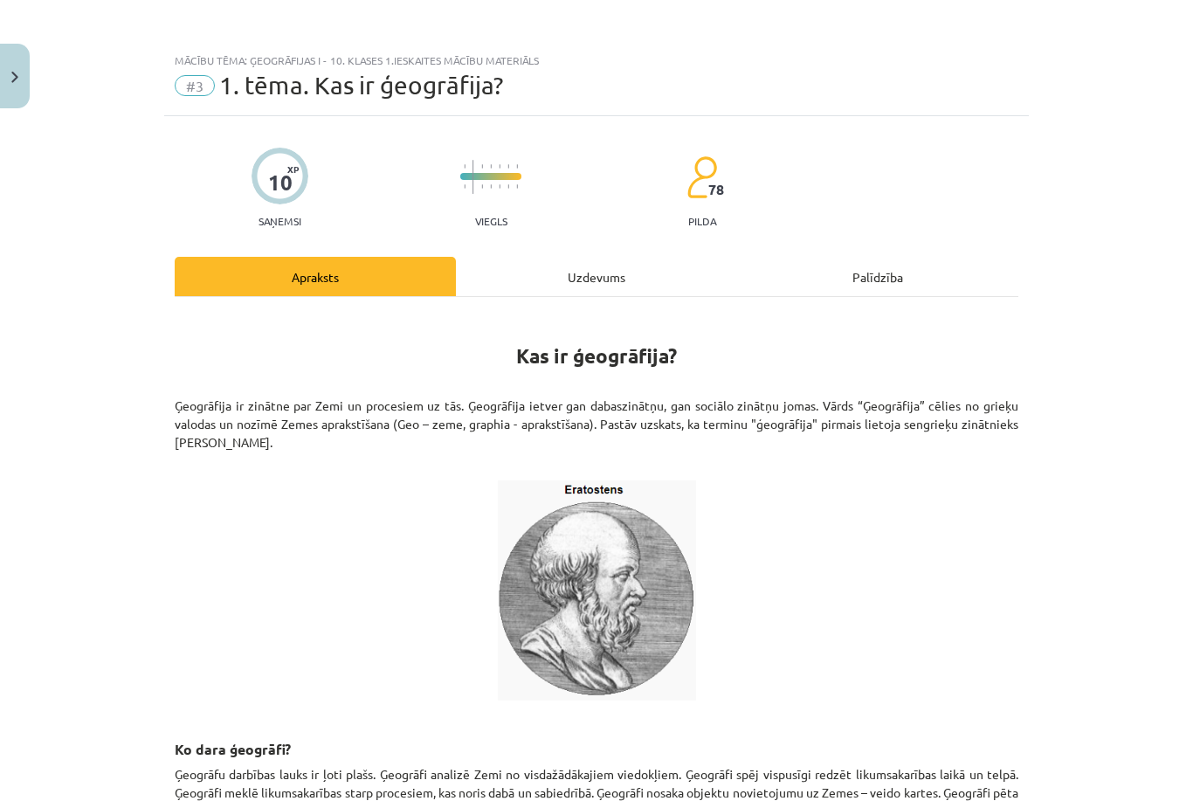
click at [977, 421] on p "Ģeogrāfija ir zinātne par Zemi un procesiem uz tās. Ģeogrāfija ietver gan dabas…" at bounding box center [597, 433] width 844 height 73
